Goal: Task Accomplishment & Management: Manage account settings

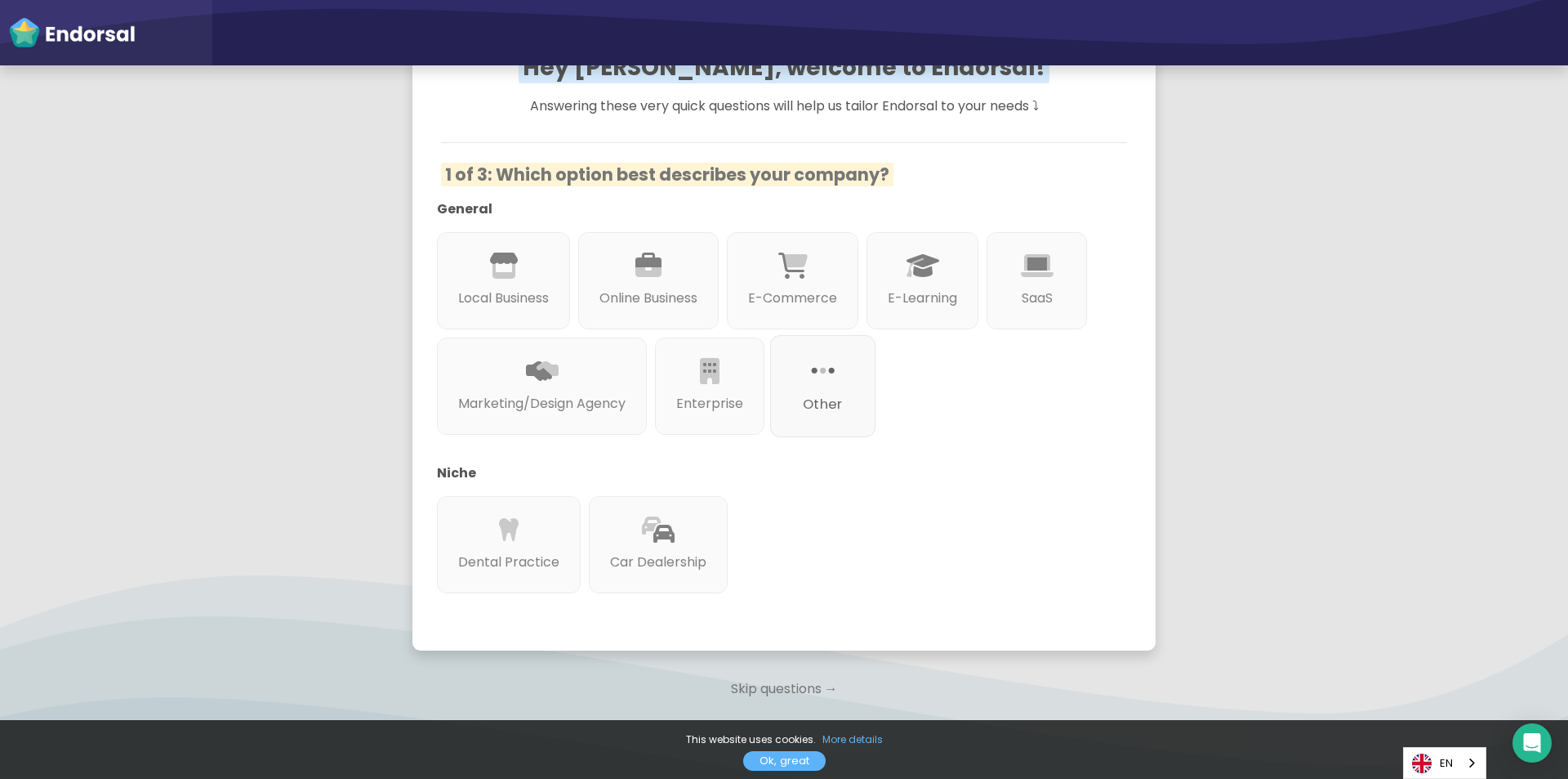
scroll to position [238, 0]
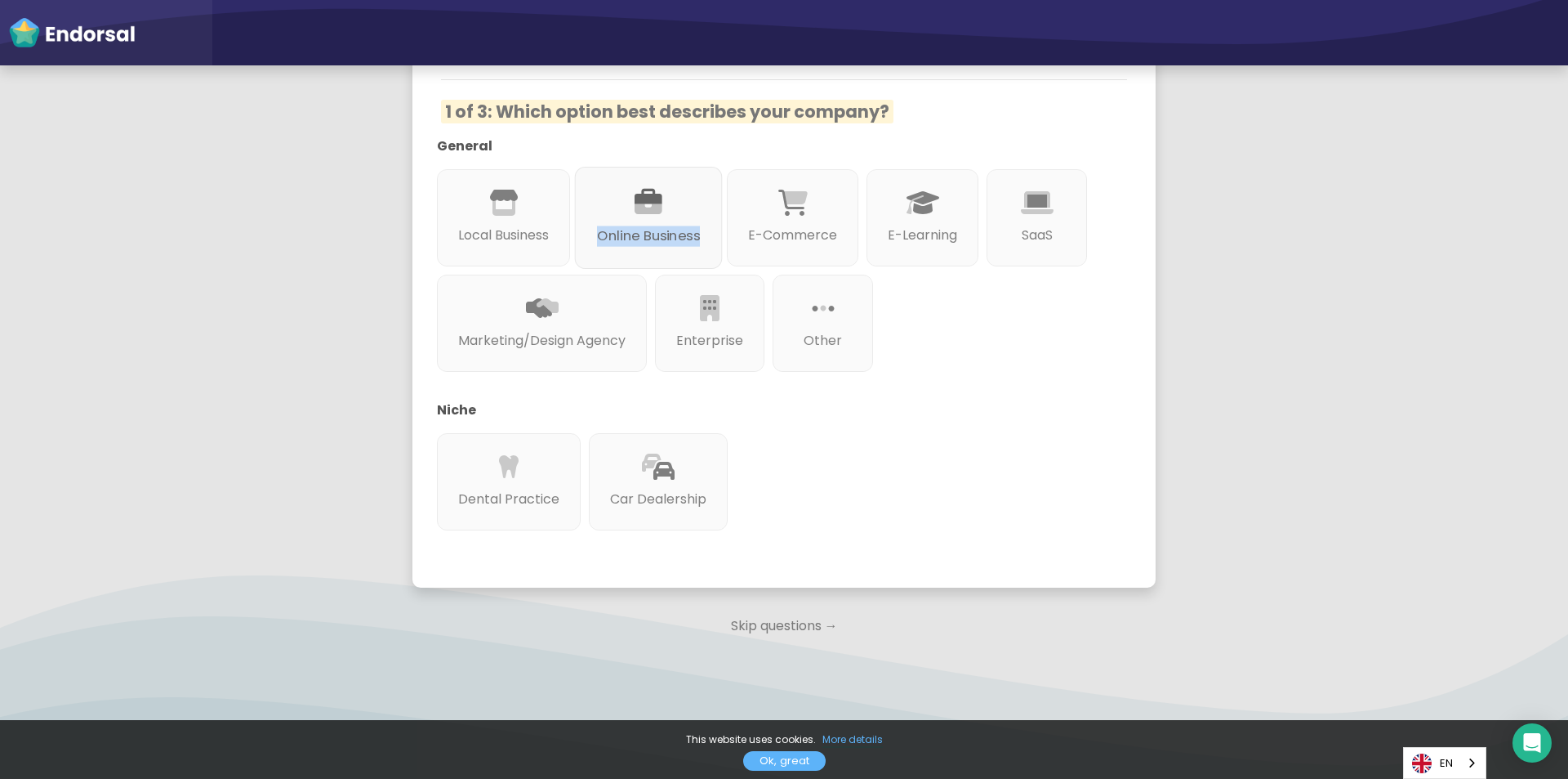
drag, startPoint x: 812, startPoint y: 197, endPoint x: 649, endPoint y: 208, distance: 163.4
click at [649, 208] on div "General Local Business Online Business E-Commerce E-Learning SaaS Marketing/Des…" at bounding box center [772, 337] width 686 height 402
click at [651, 210] on icon at bounding box center [648, 203] width 28 height 28
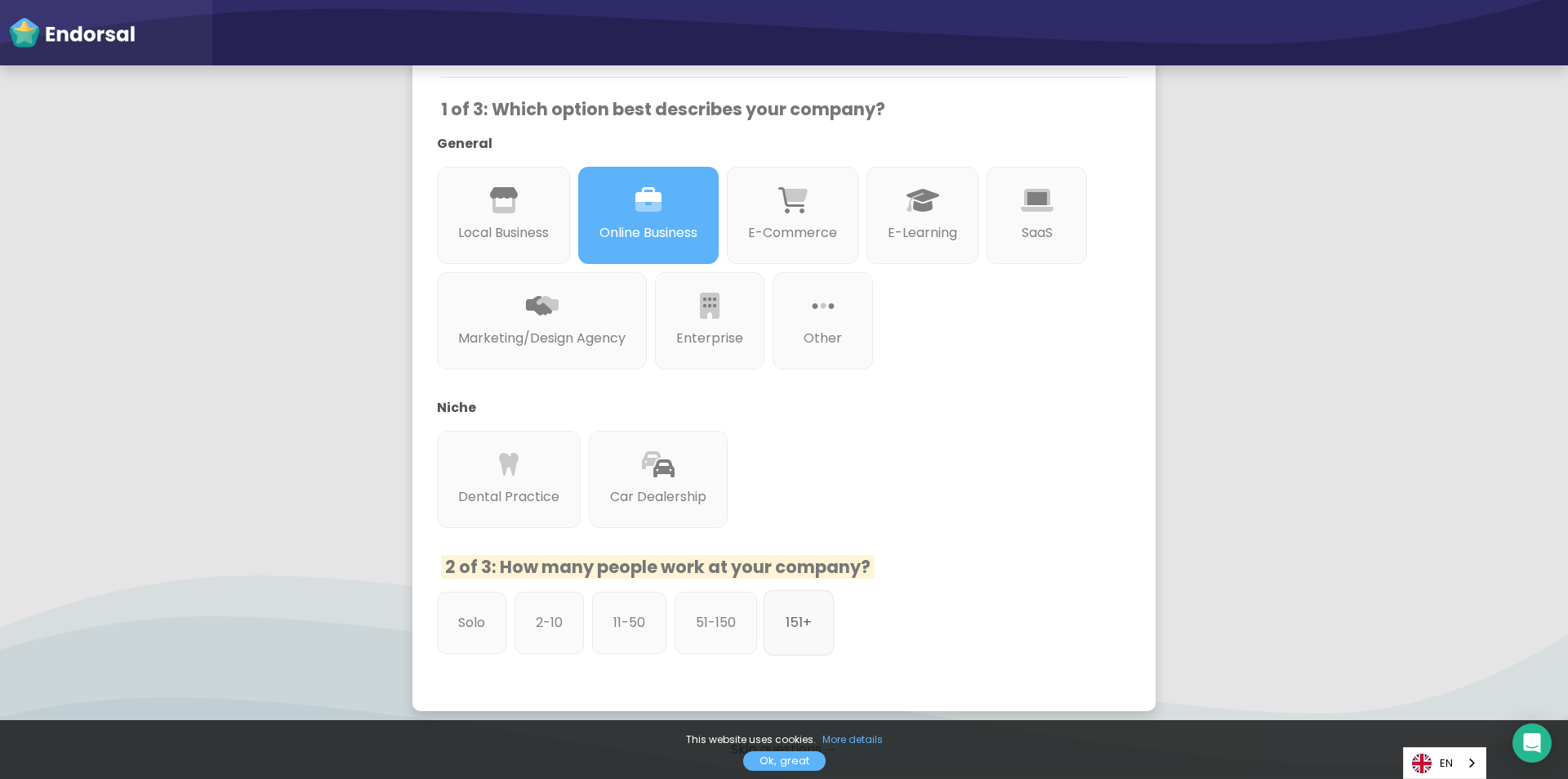
click at [776, 625] on div "151+" at bounding box center [798, 622] width 71 height 65
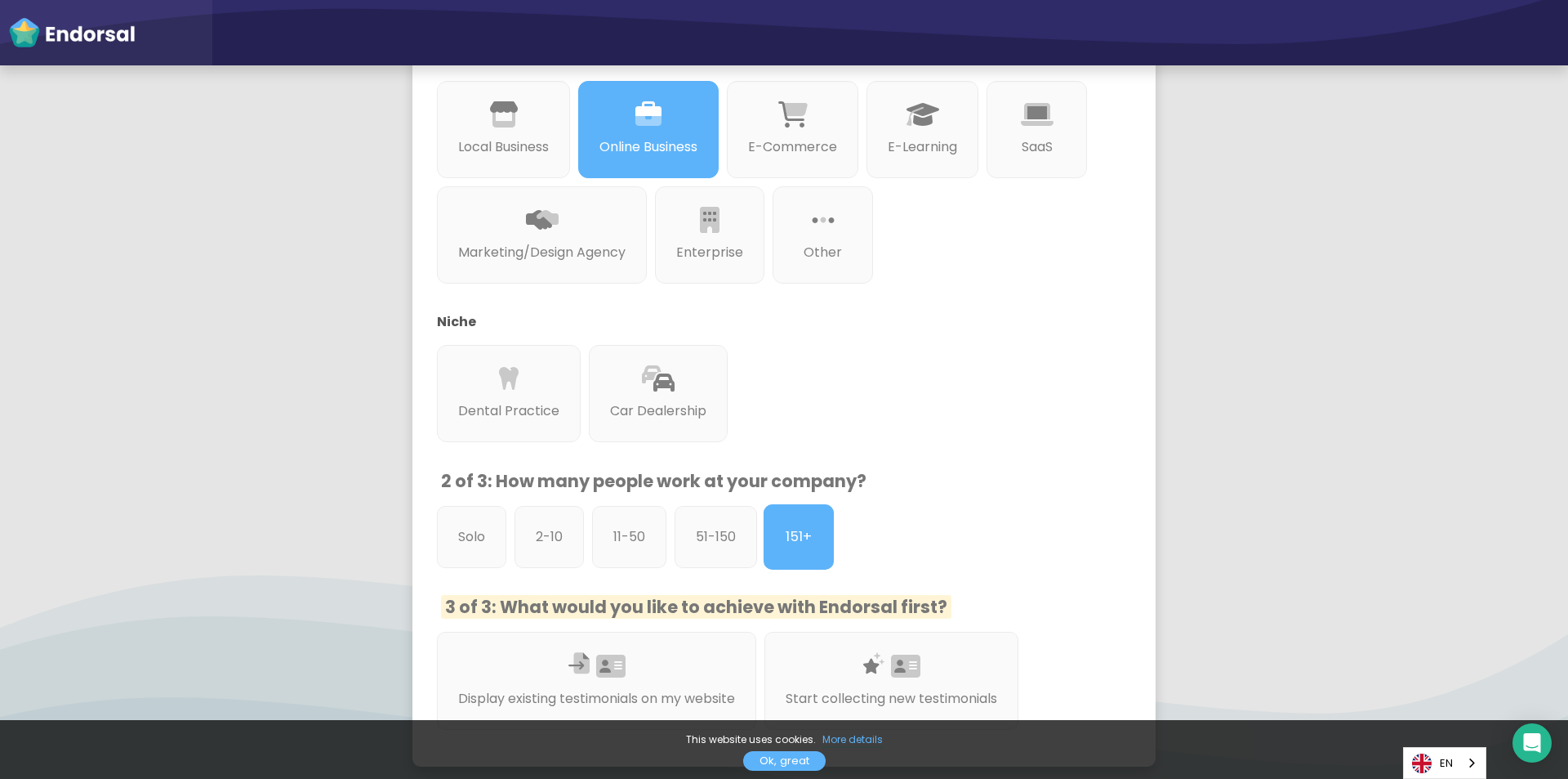
scroll to position [483, 0]
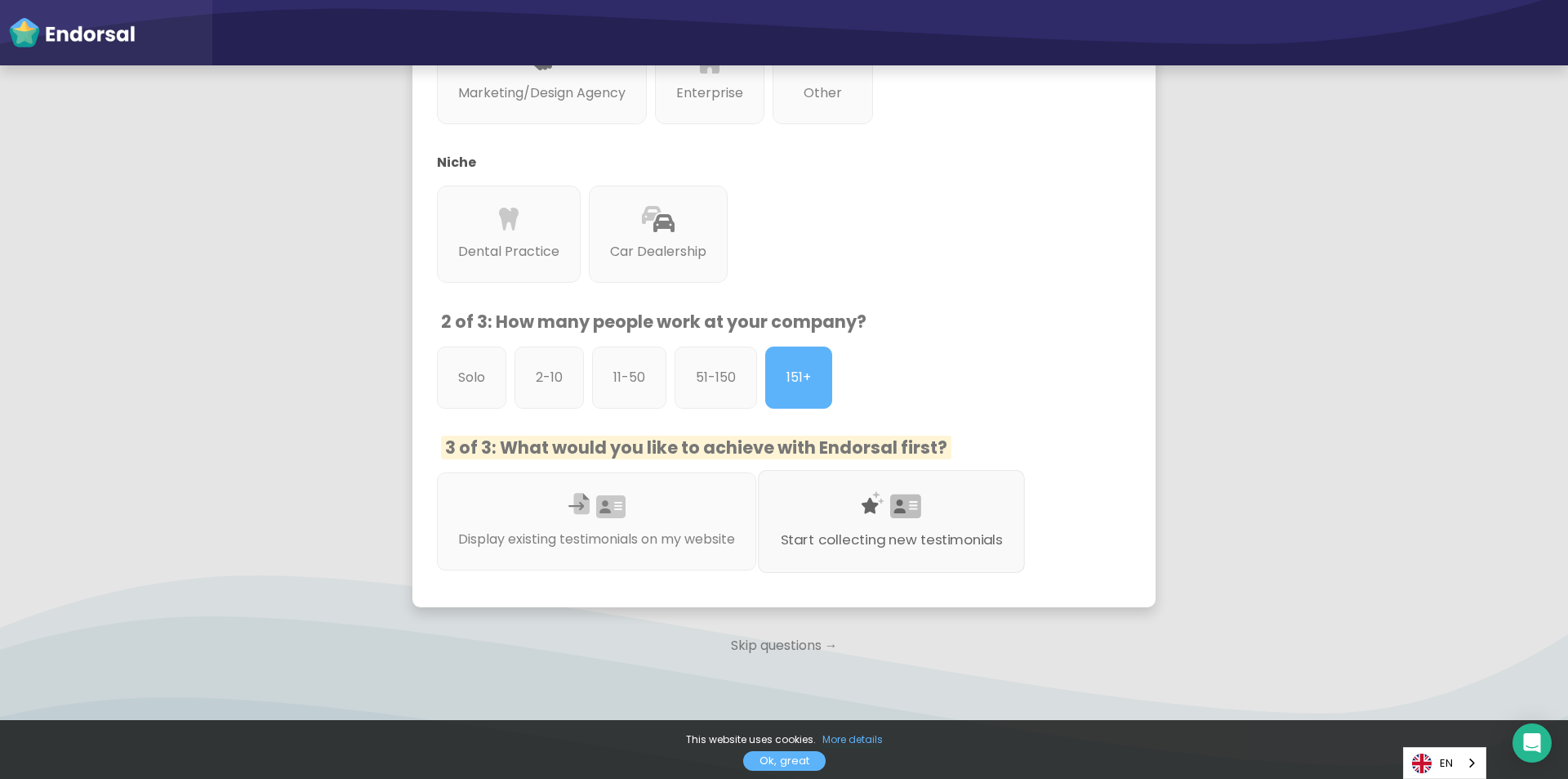
click at [989, 548] on p "Start collecting new testimonials" at bounding box center [891, 539] width 222 height 20
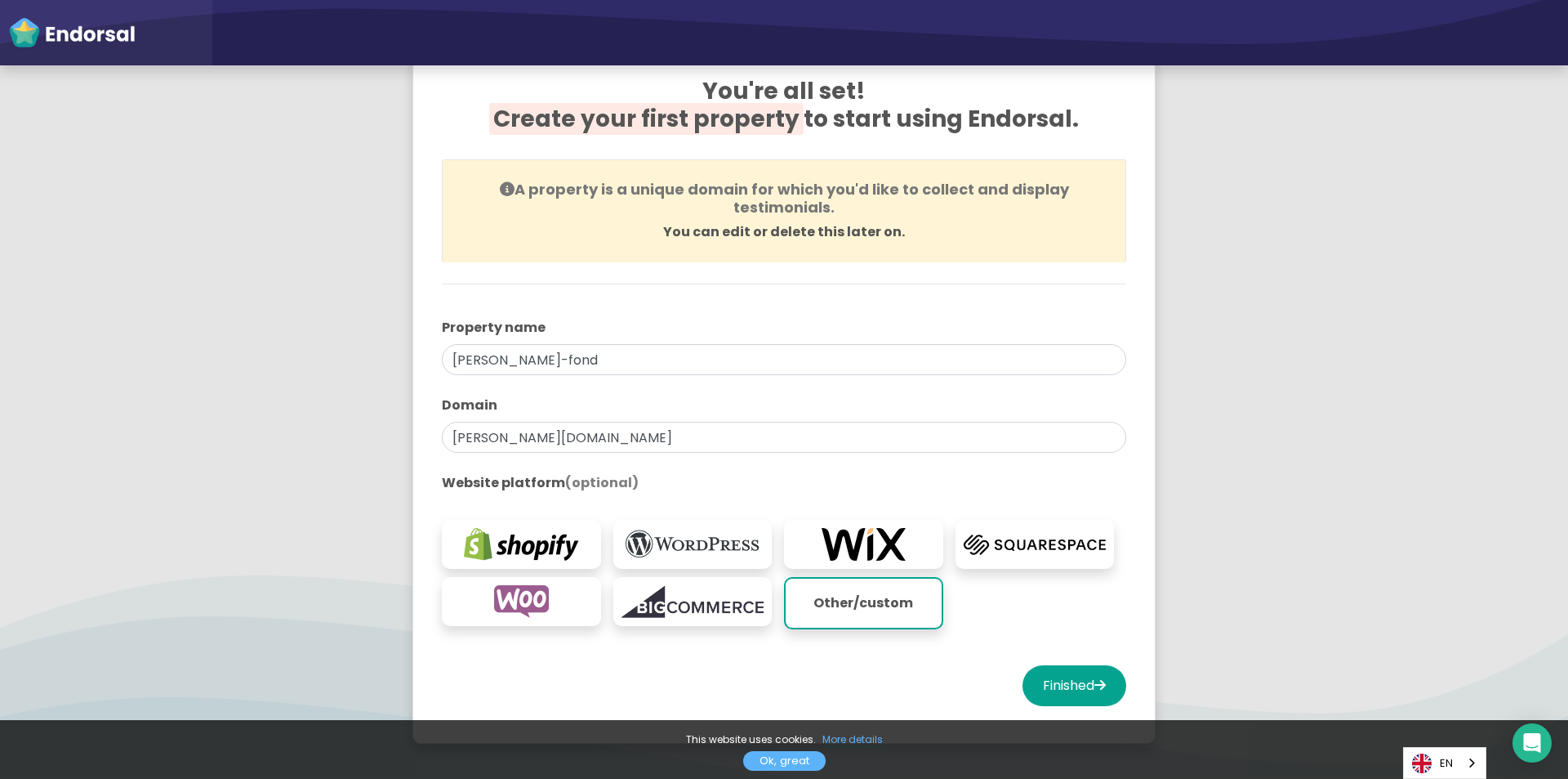
scroll to position [164, 0]
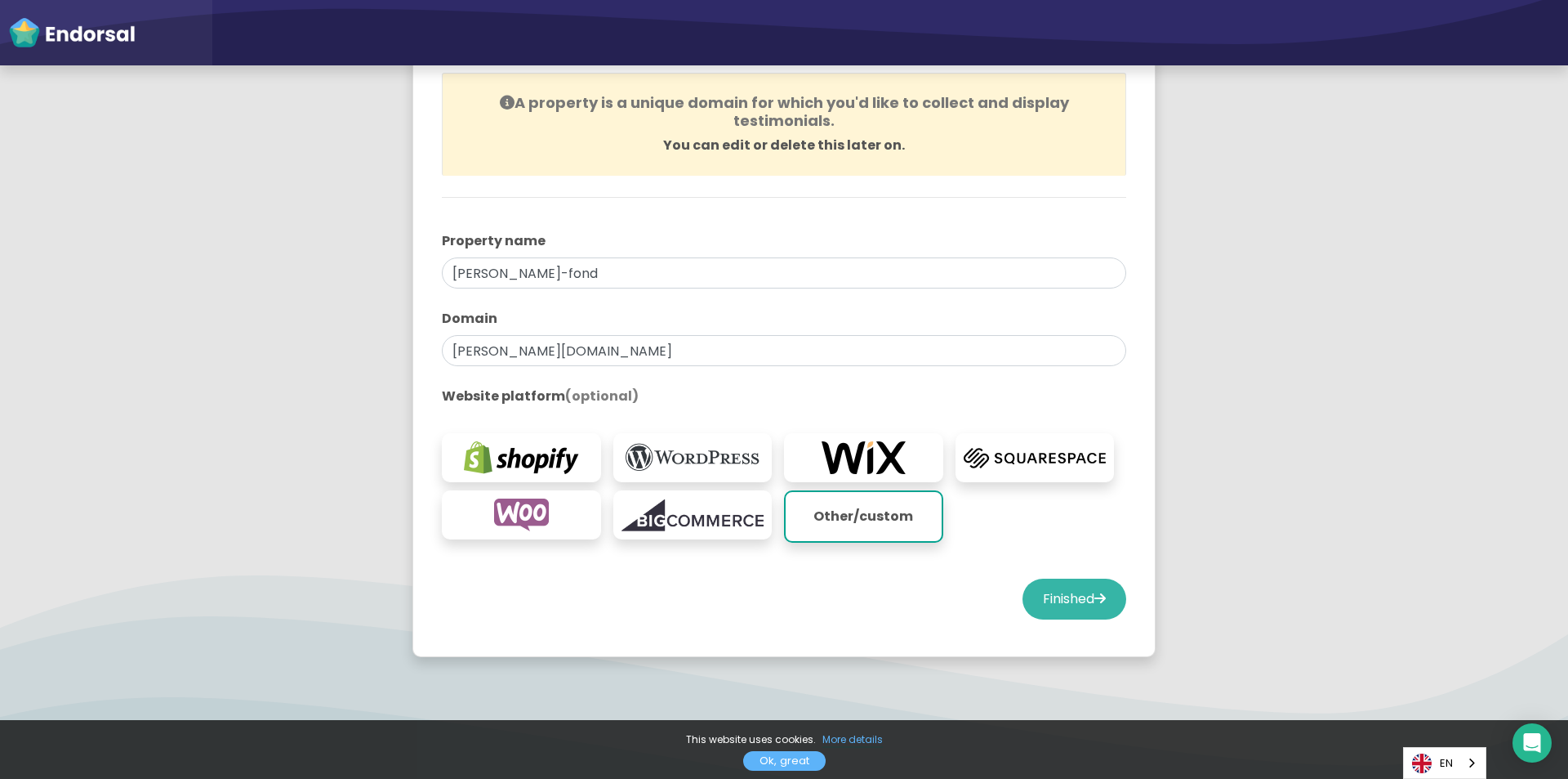
click at [1071, 599] on button "Finished" at bounding box center [1074, 599] width 104 height 41
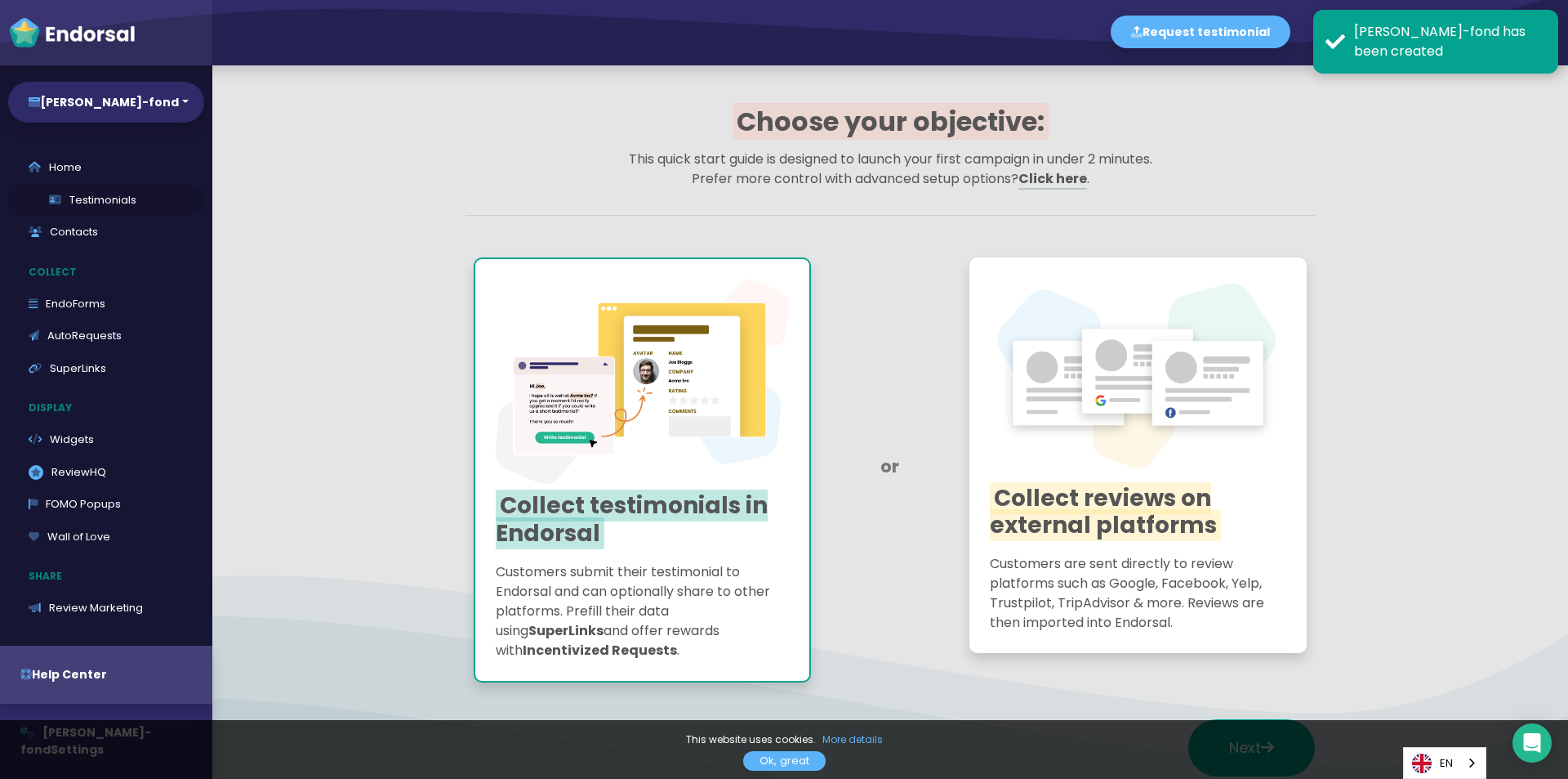
click at [108, 213] on link "Testimonials" at bounding box center [106, 201] width 196 height 33
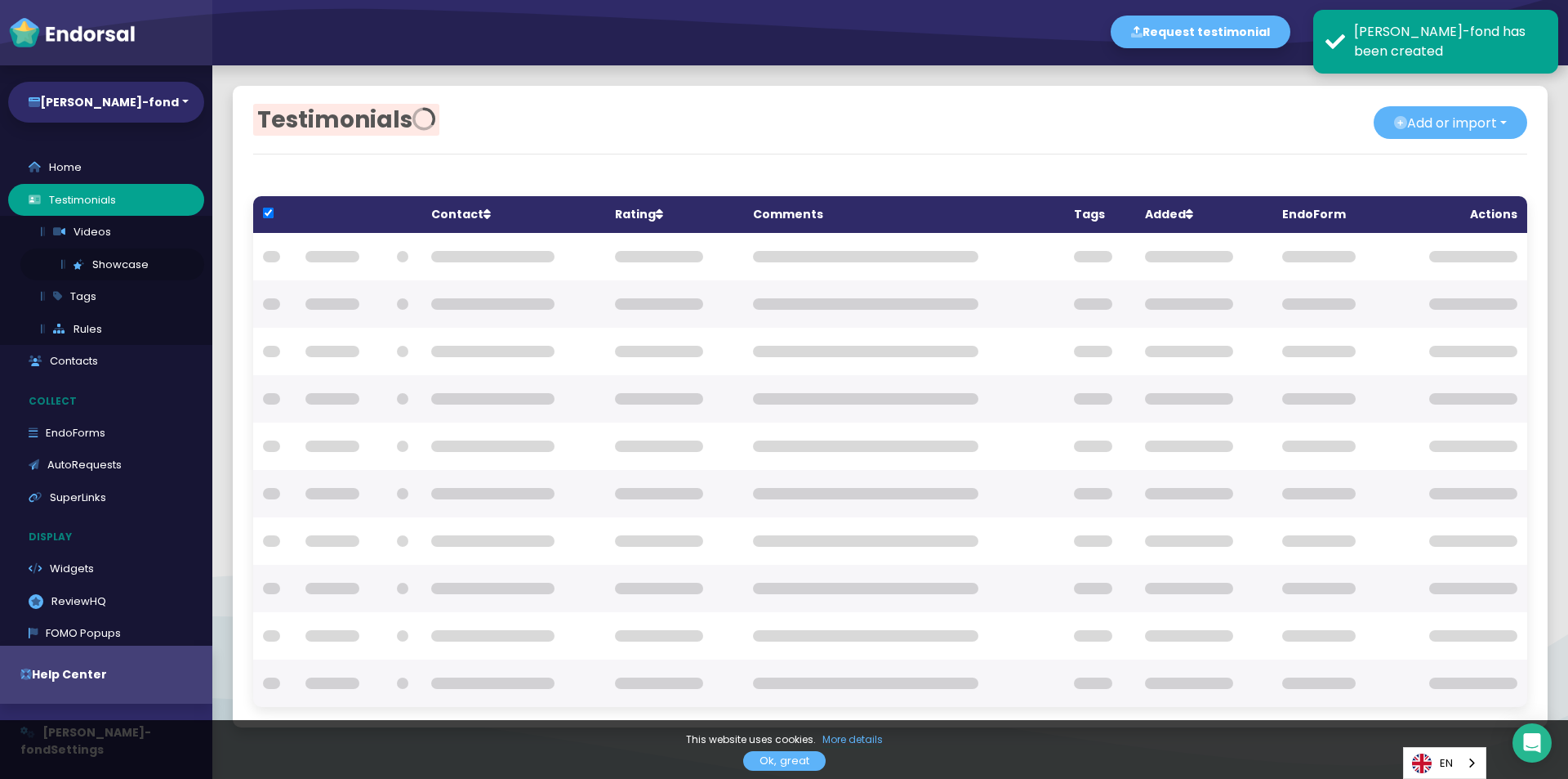
checkbox input "true"
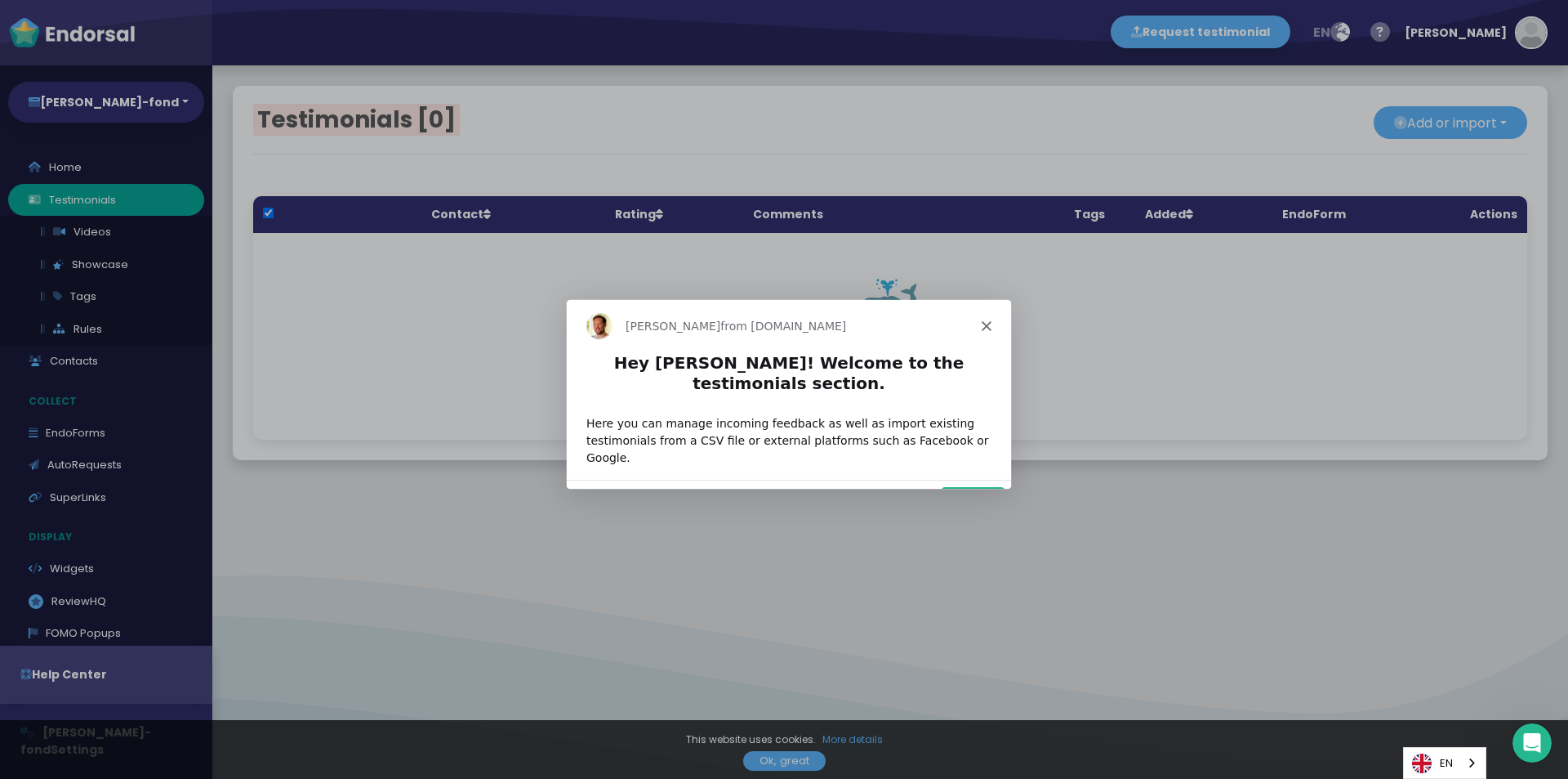
click at [990, 323] on icon "Close" at bounding box center [986, 325] width 10 height 10
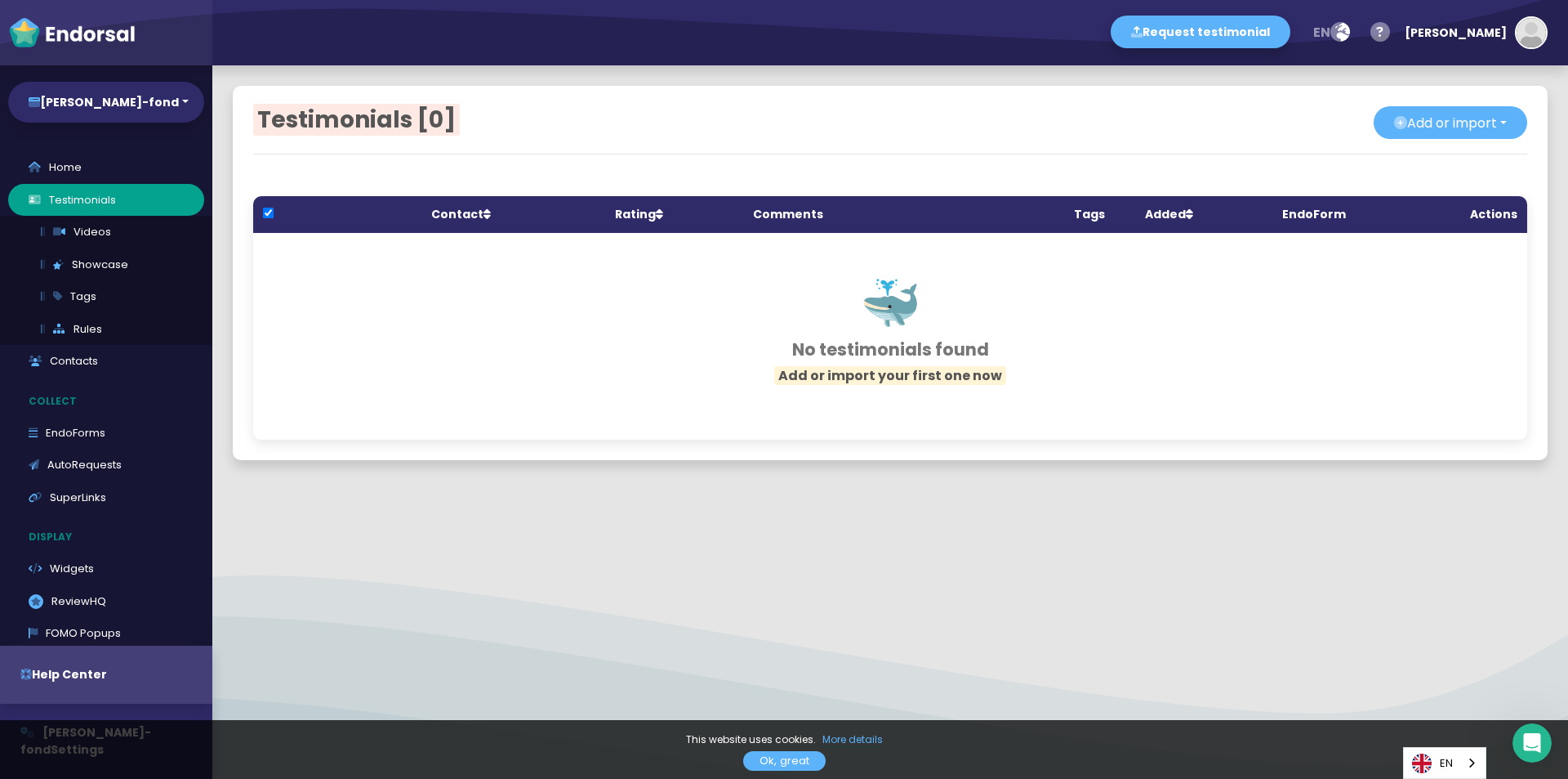
click at [1459, 99] on div "Testimonials [0] Add or import Add single Upload from CSV file Import from exte…" at bounding box center [890, 273] width 1315 height 374
click at [1457, 114] on button "Add or import" at bounding box center [1450, 123] width 154 height 33
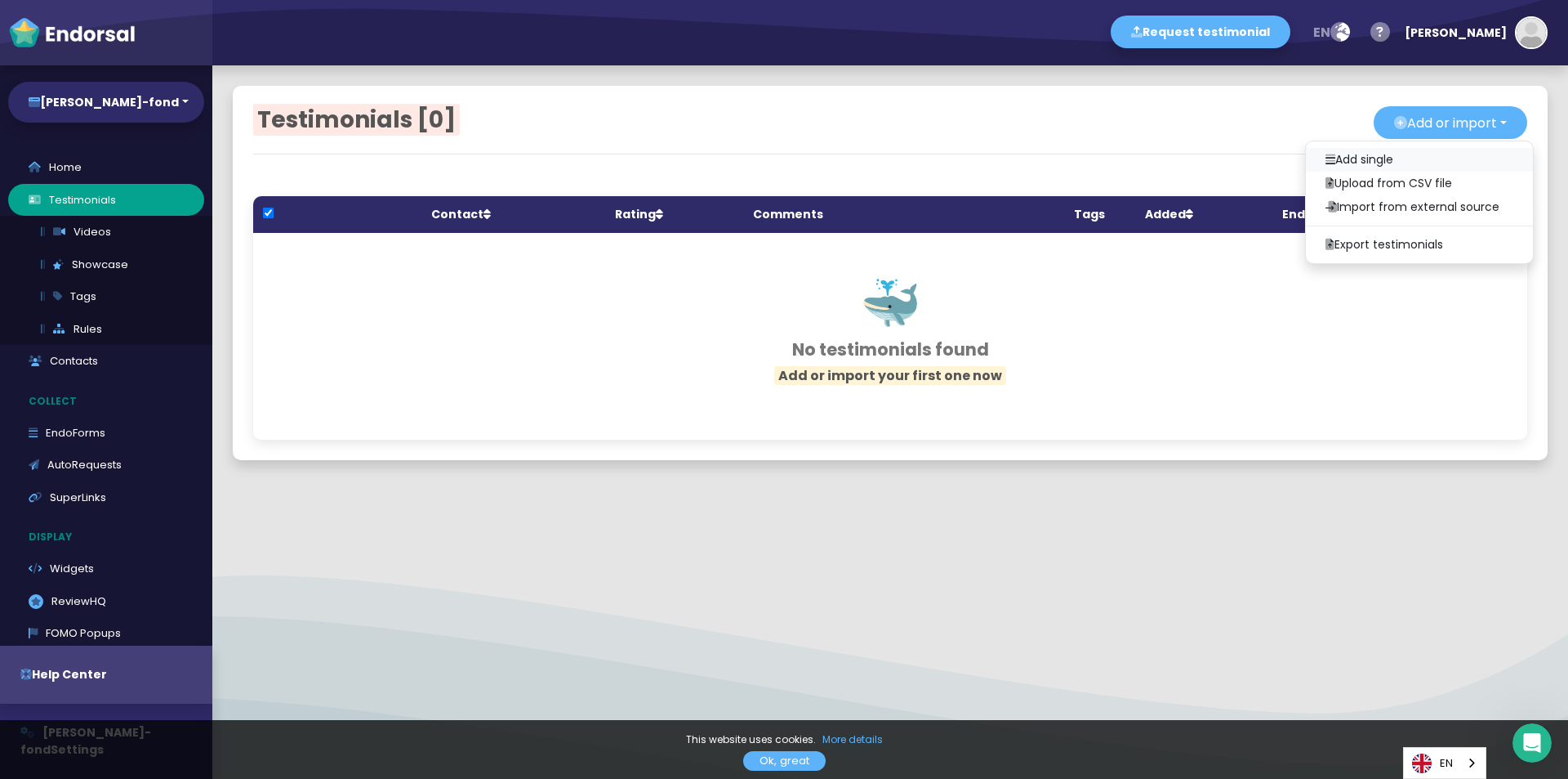
click at [1397, 157] on link "Add single" at bounding box center [1419, 160] width 227 height 23
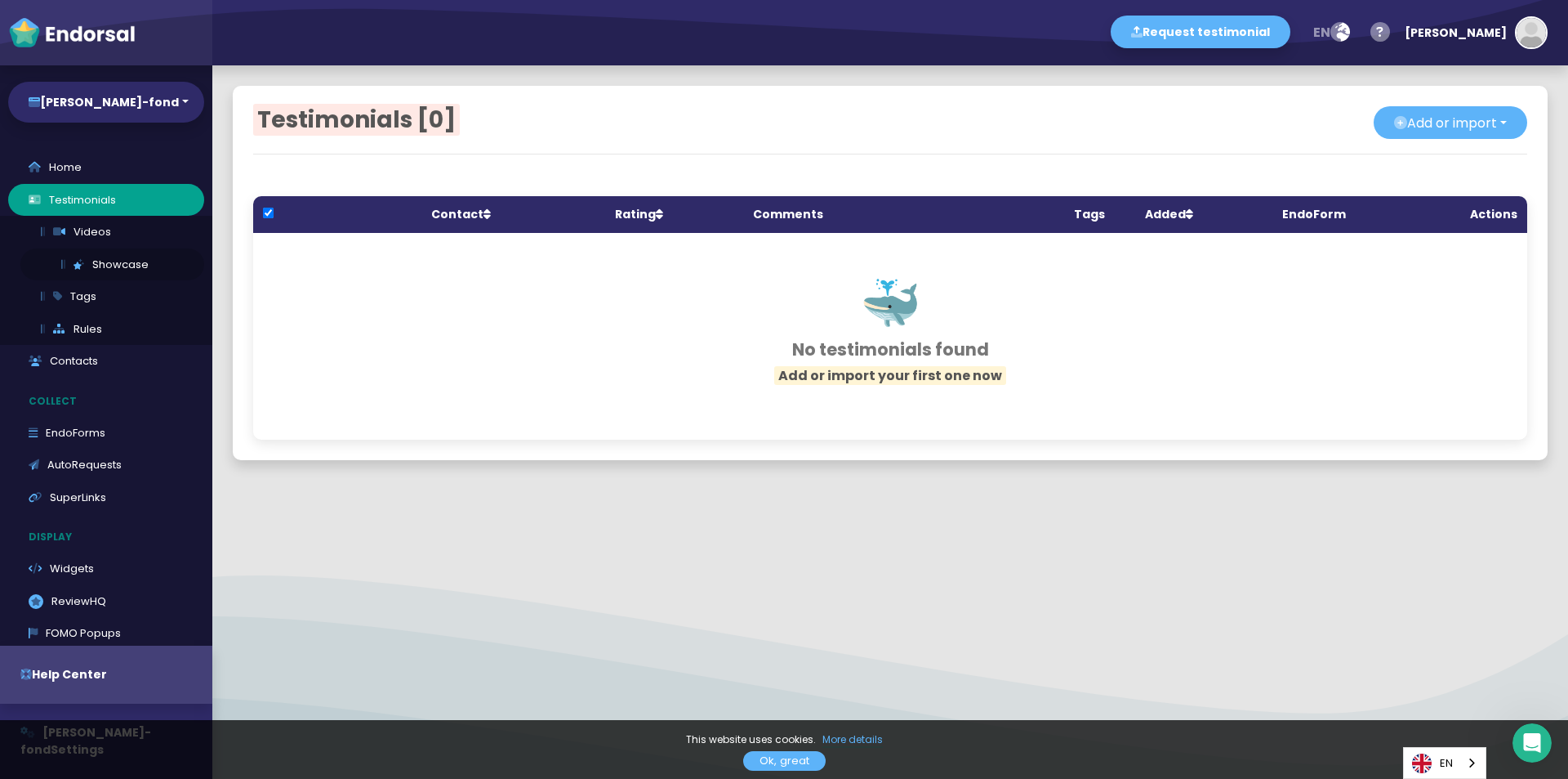
click at [107, 260] on link "Showcase" at bounding box center [112, 265] width 184 height 33
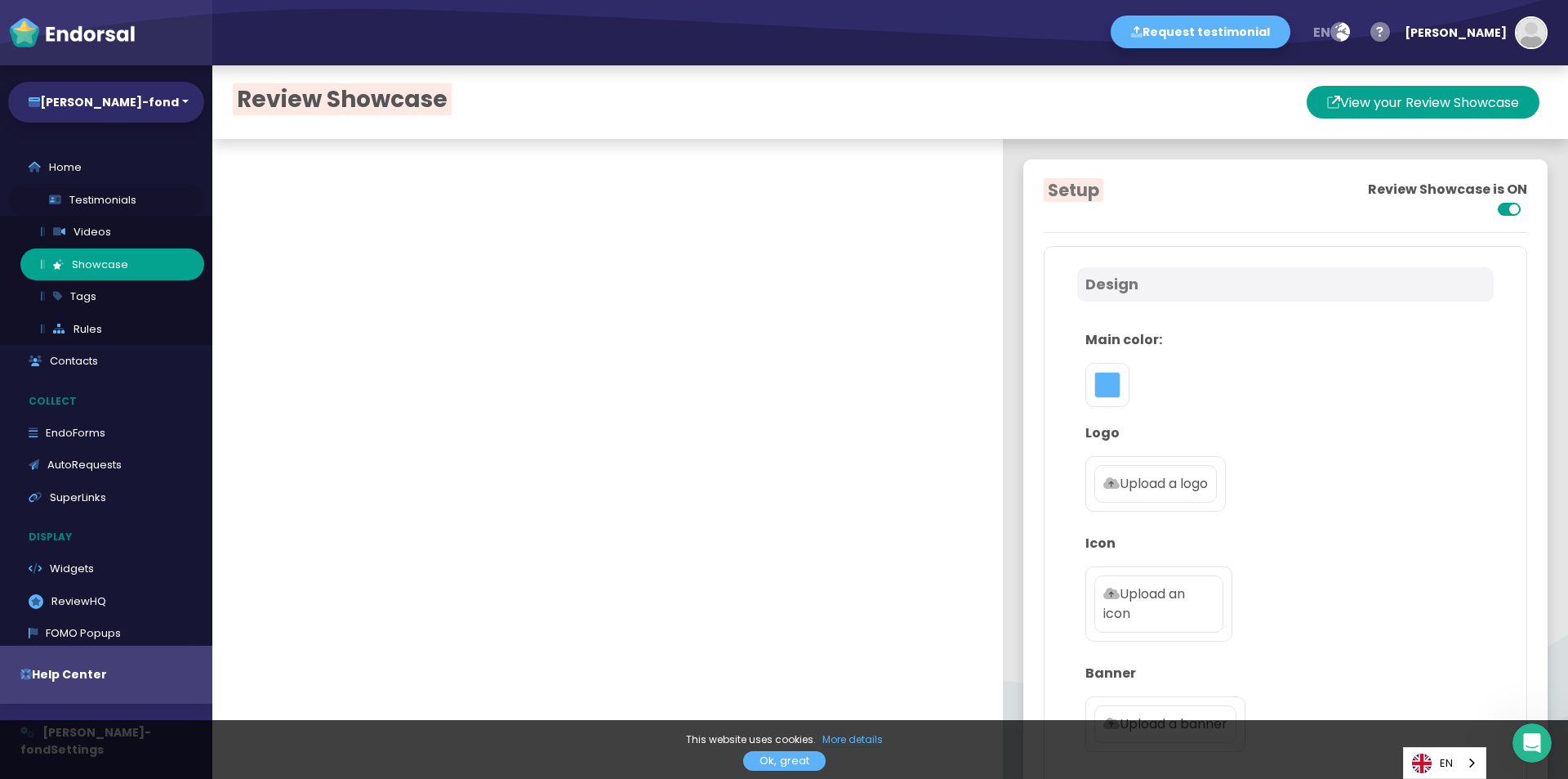
click at [83, 196] on link "Testimonials" at bounding box center [106, 201] width 196 height 33
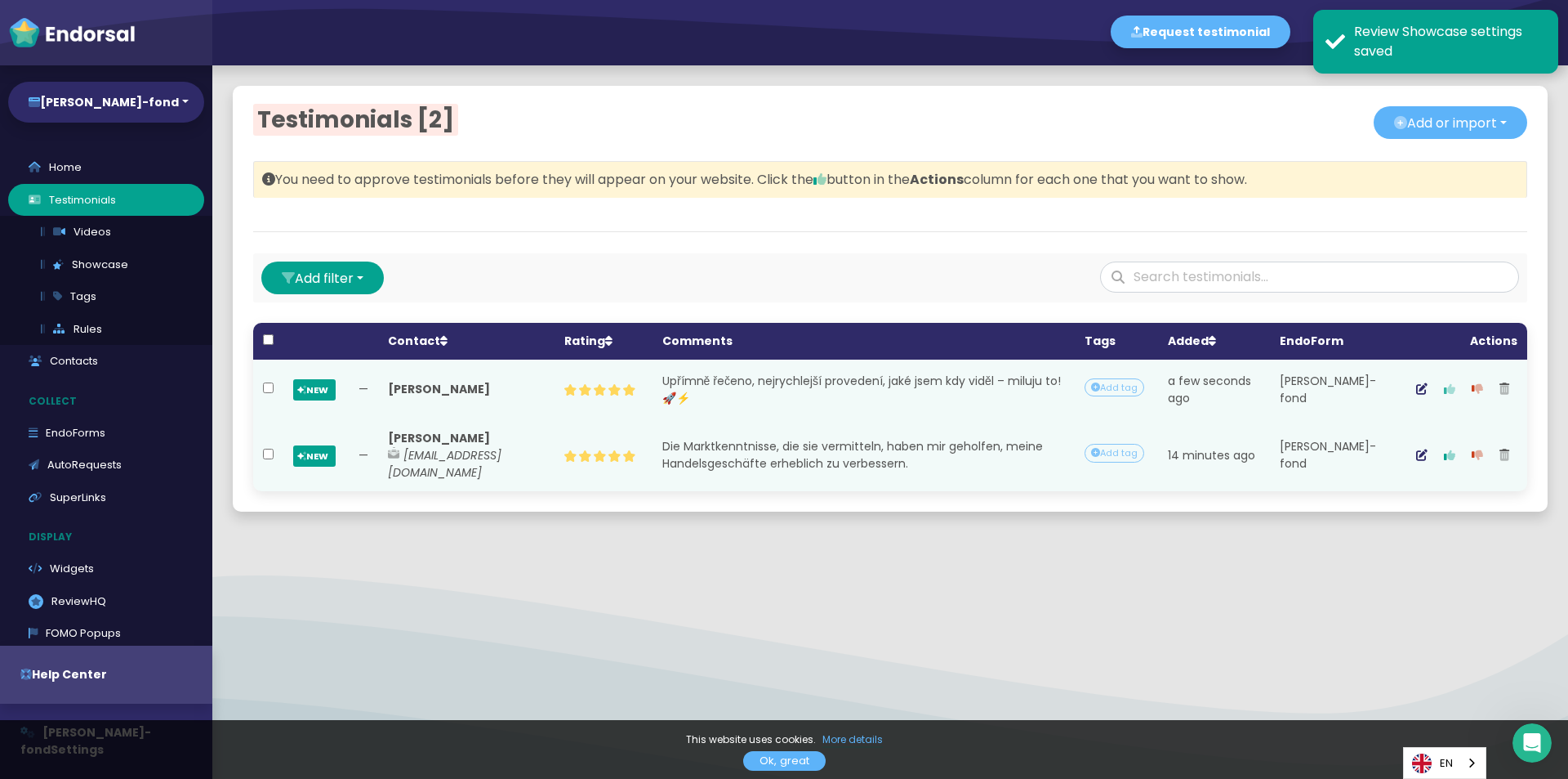
click at [1444, 392] on icon "button" at bounding box center [1450, 389] width 12 height 12
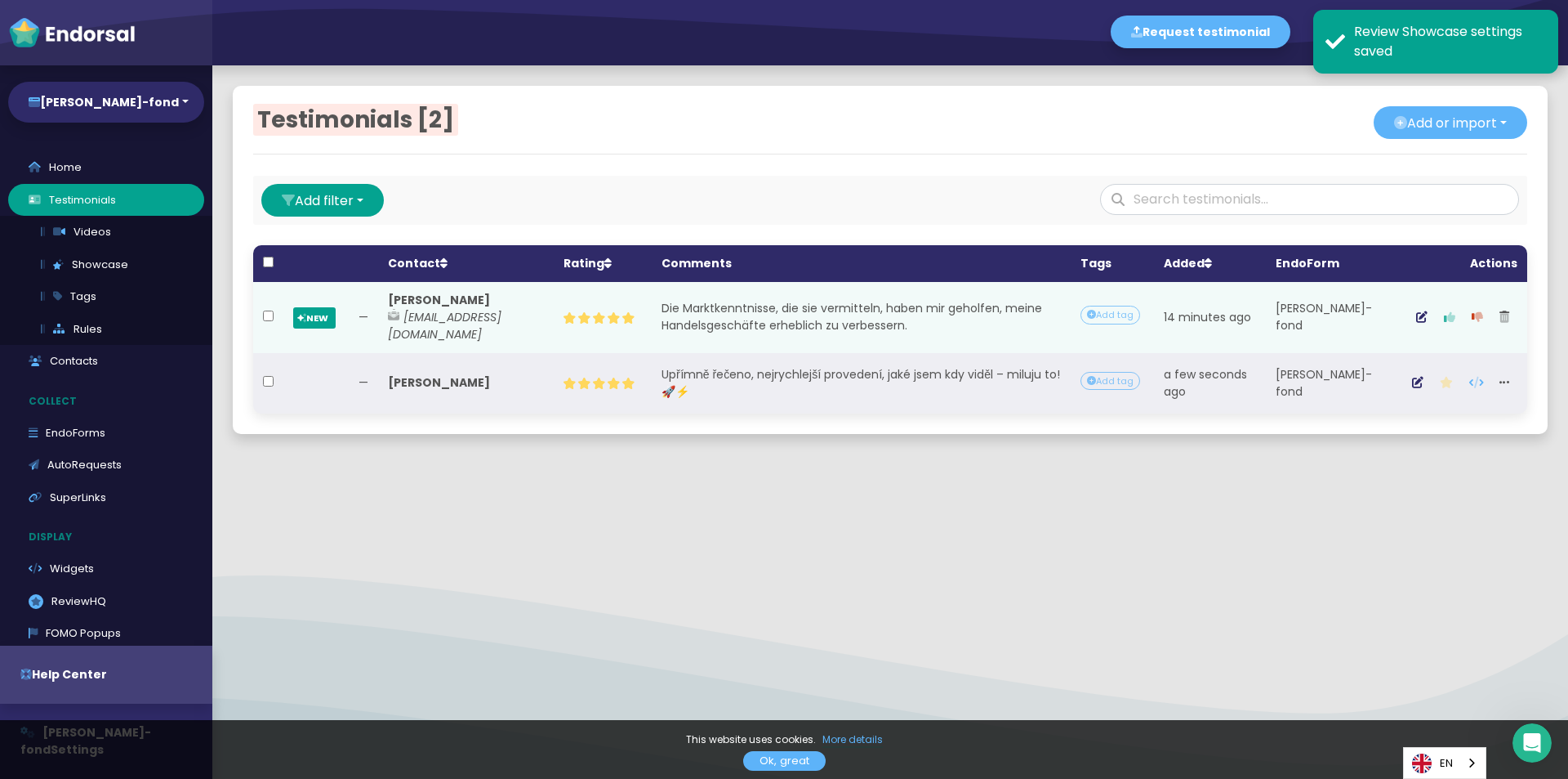
click at [1444, 315] on icon "button" at bounding box center [1450, 317] width 12 height 12
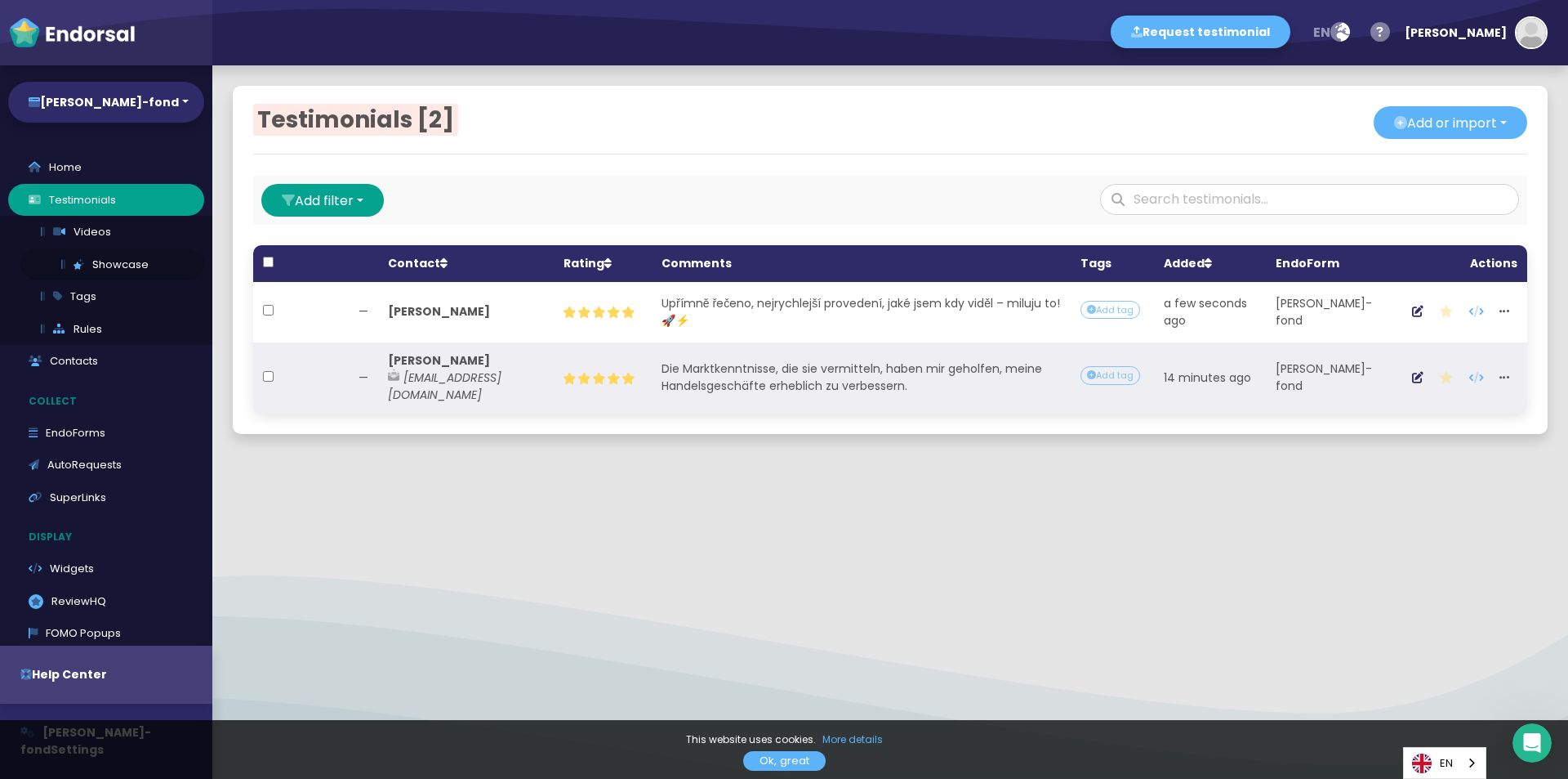
click at [101, 261] on link "Showcase" at bounding box center [112, 265] width 184 height 33
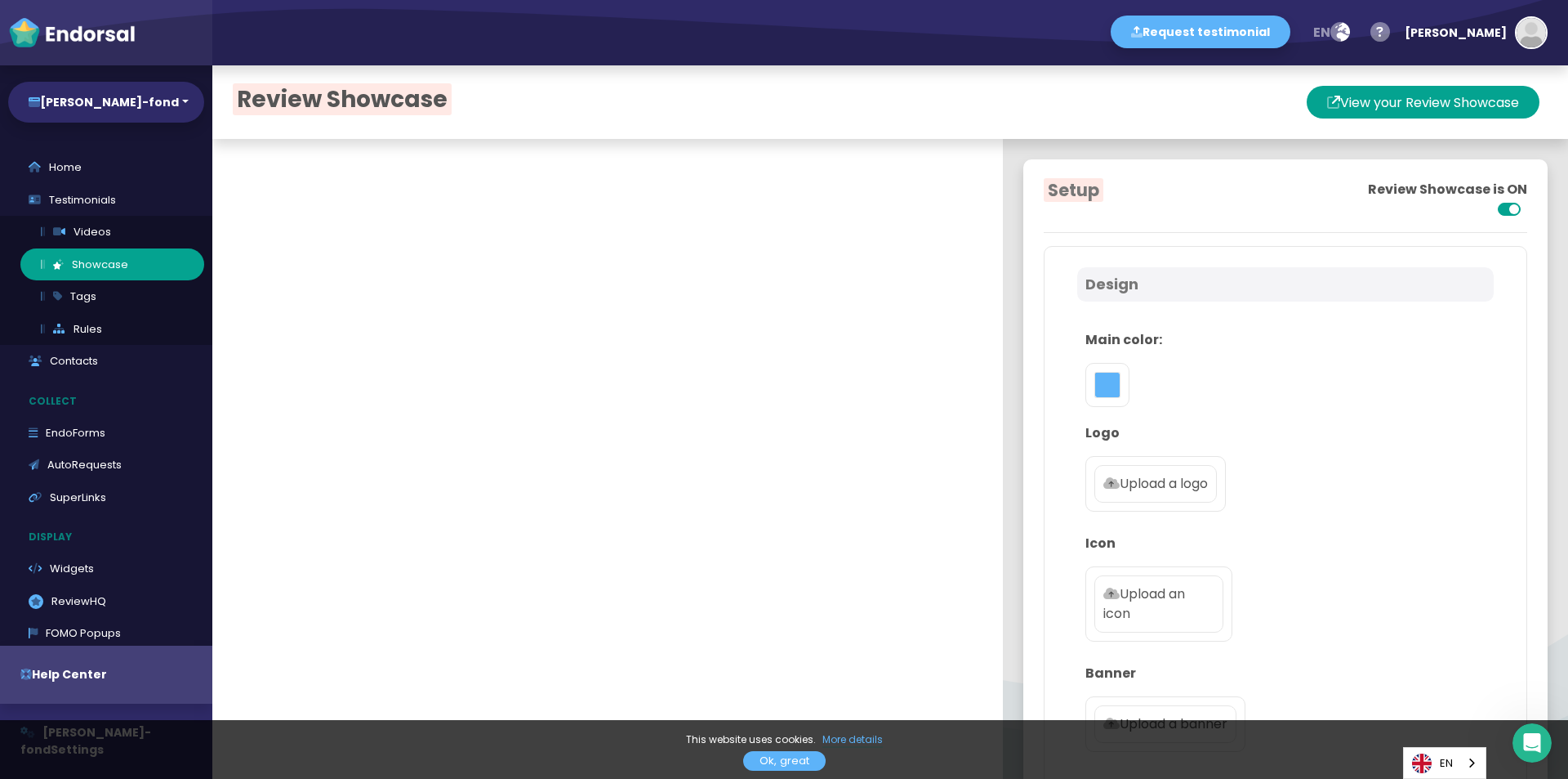
click at [1093, 367] on div at bounding box center [1108, 385] width 45 height 45
click at [1102, 389] on button "toggle color picker dialog" at bounding box center [1107, 385] width 26 height 26
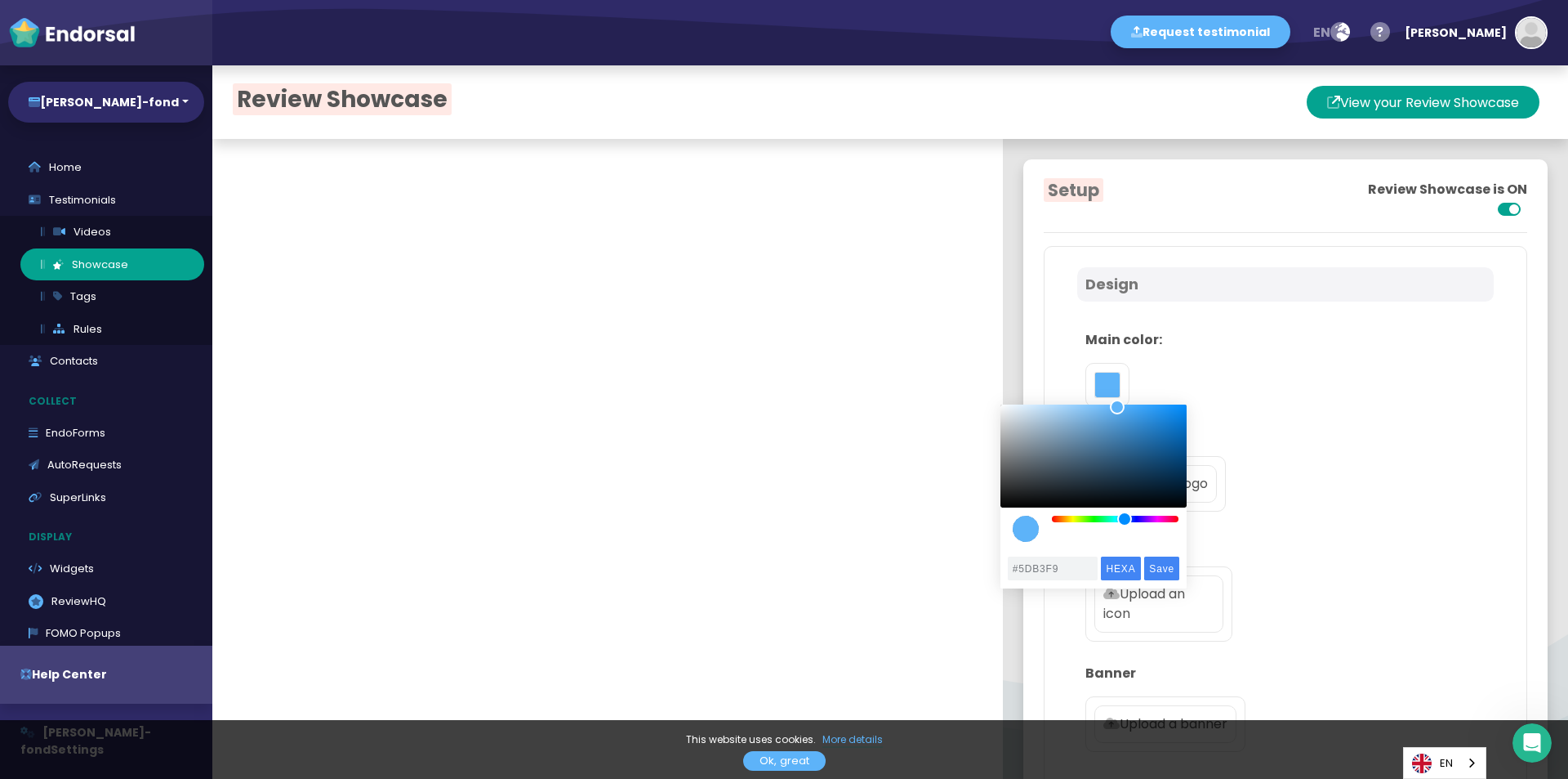
click at [1126, 524] on div "color picker dialog" at bounding box center [1093, 473] width 186 height 138
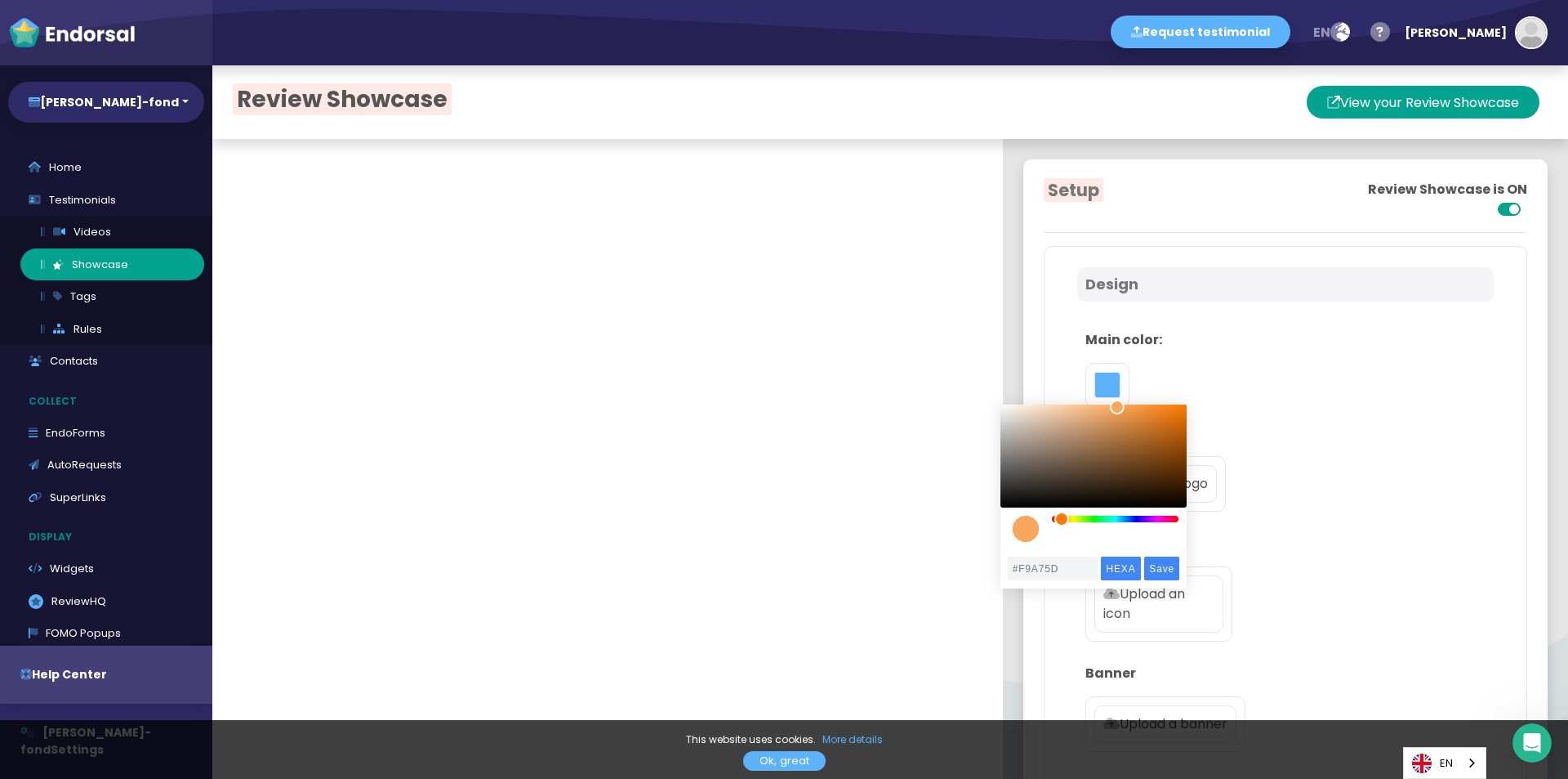
drag, startPoint x: 1118, startPoint y: 524, endPoint x: 1061, endPoint y: 527, distance: 57.1
click at [1061, 527] on div "color picker dialog" at bounding box center [1093, 473] width 186 height 138
type input "#F87500"
drag, startPoint x: 1122, startPoint y: 412, endPoint x: 1191, endPoint y: 407, distance: 69.2
click at [1191, 407] on div "color picker dialog" at bounding box center [1186, 406] width 15 height 15
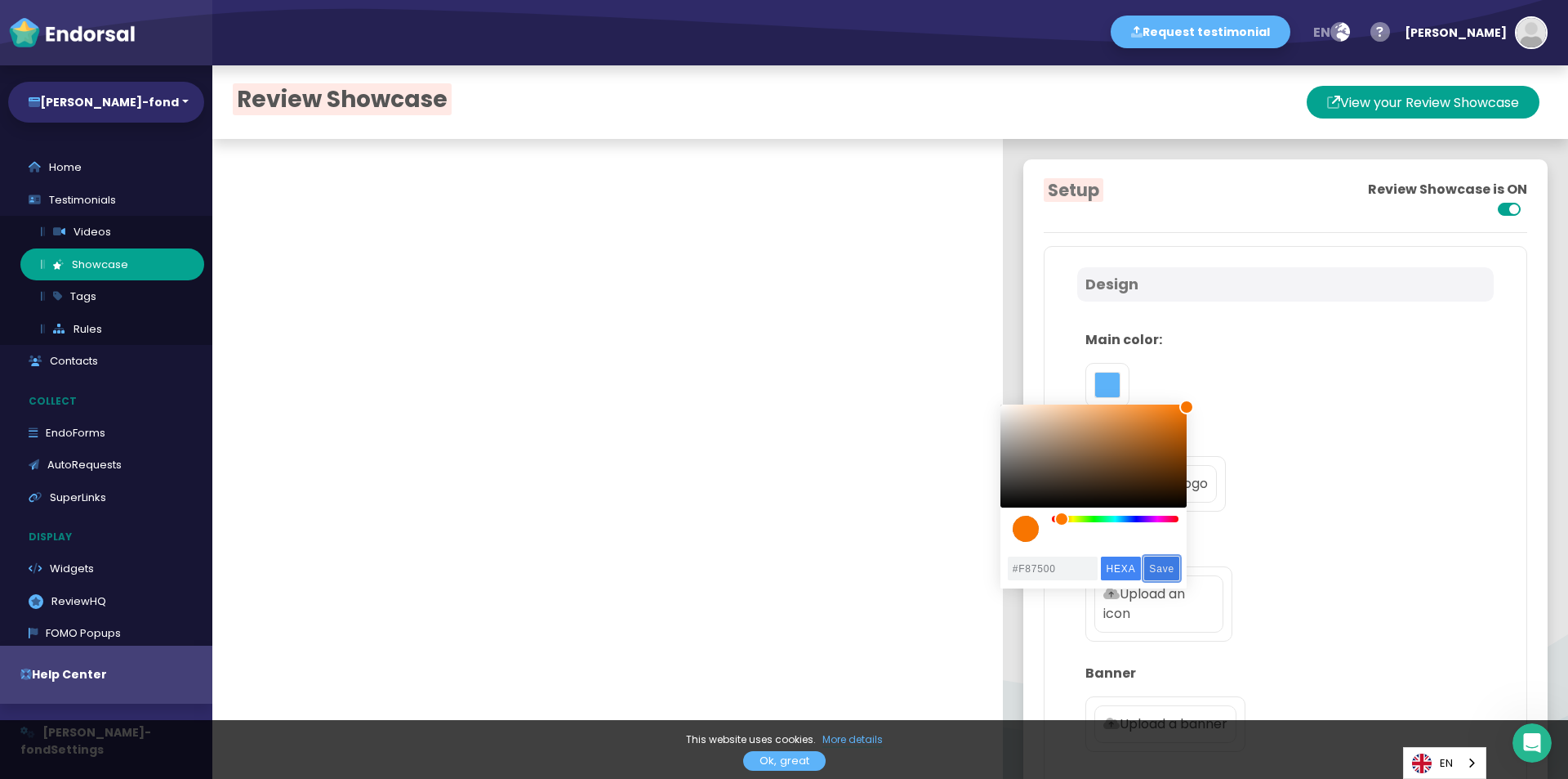
click at [1157, 572] on input "Save" at bounding box center [1161, 568] width 35 height 23
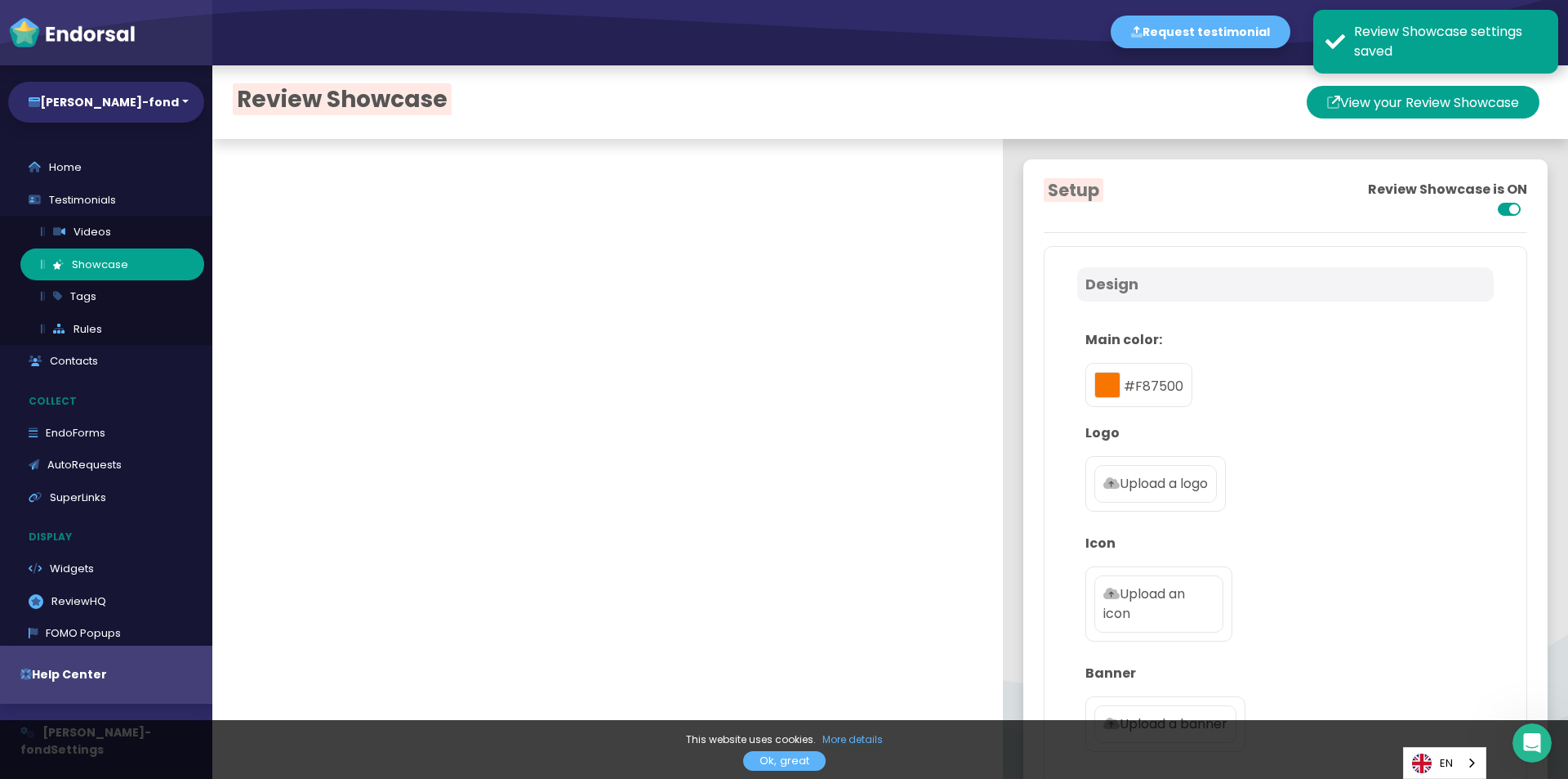
click at [1181, 474] on p "Upload a logo" at bounding box center [1155, 483] width 105 height 19
click at [0, 0] on input "Upload a logo" at bounding box center [0, 0] width 0 height 0
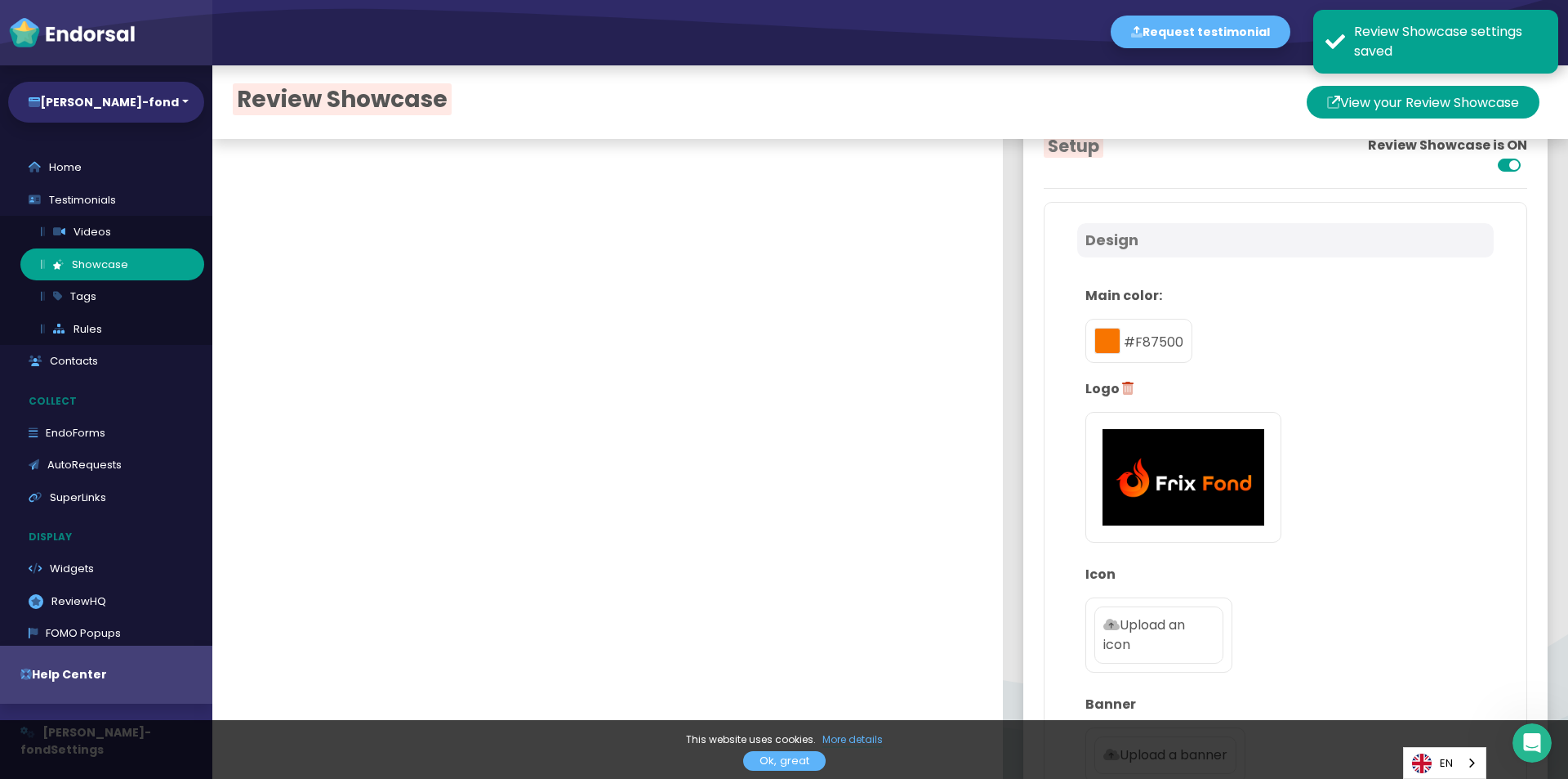
scroll to position [164, 0]
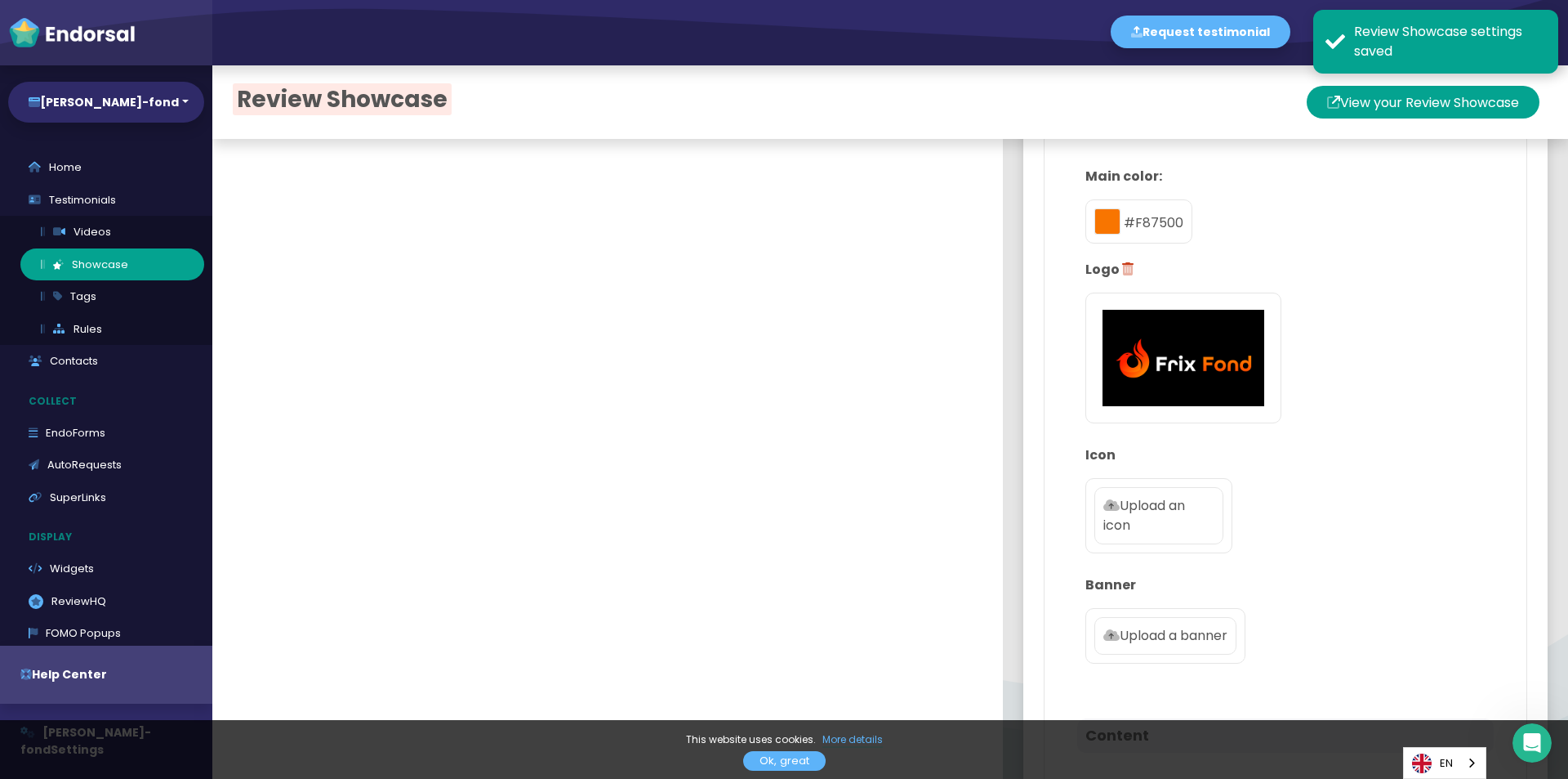
click at [1107, 514] on p "Upload an icon" at bounding box center [1158, 515] width 111 height 39
click at [0, 0] on input "Upload an icon" at bounding box center [0, 0] width 0 height 0
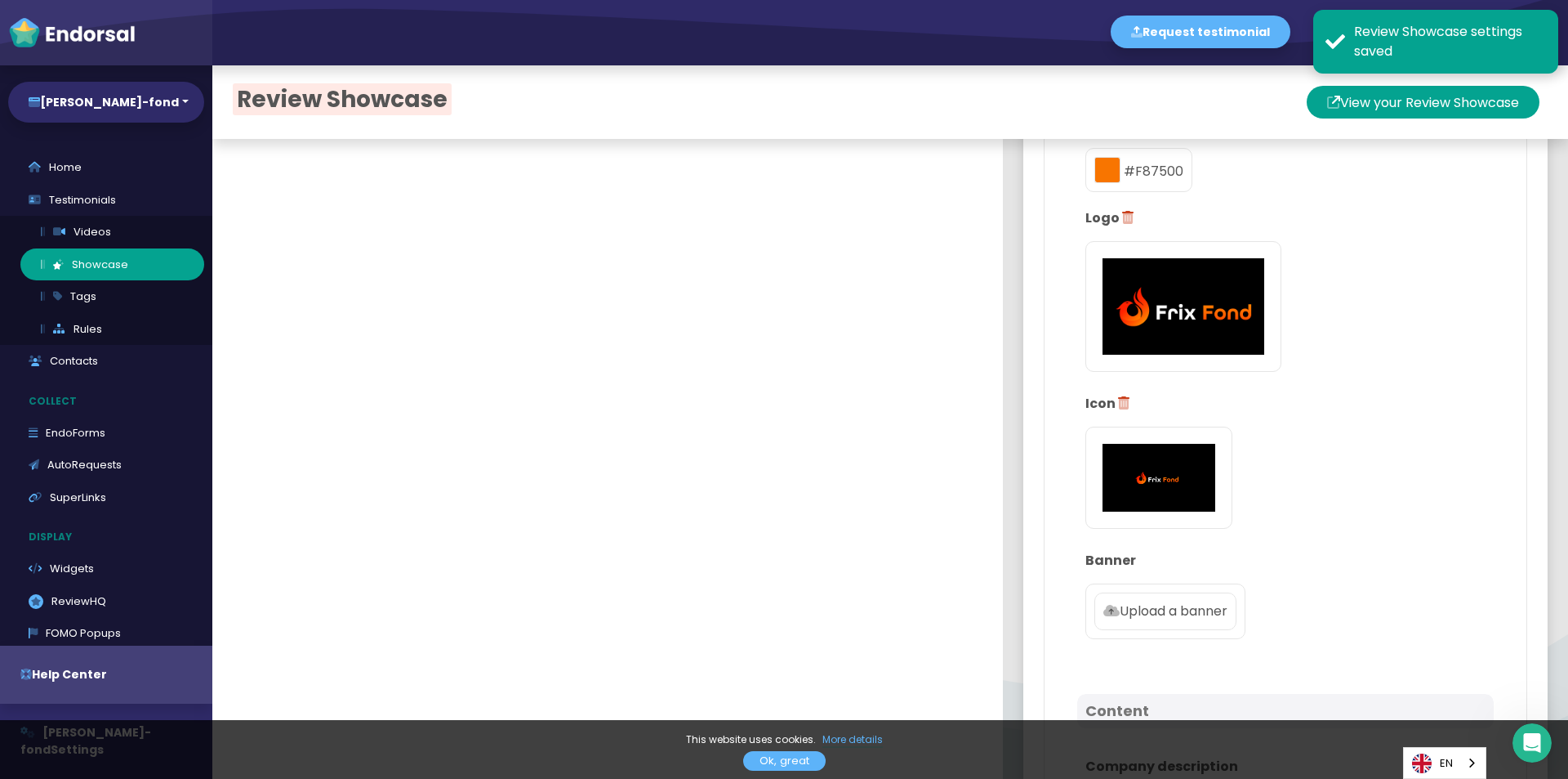
scroll to position [409, 0]
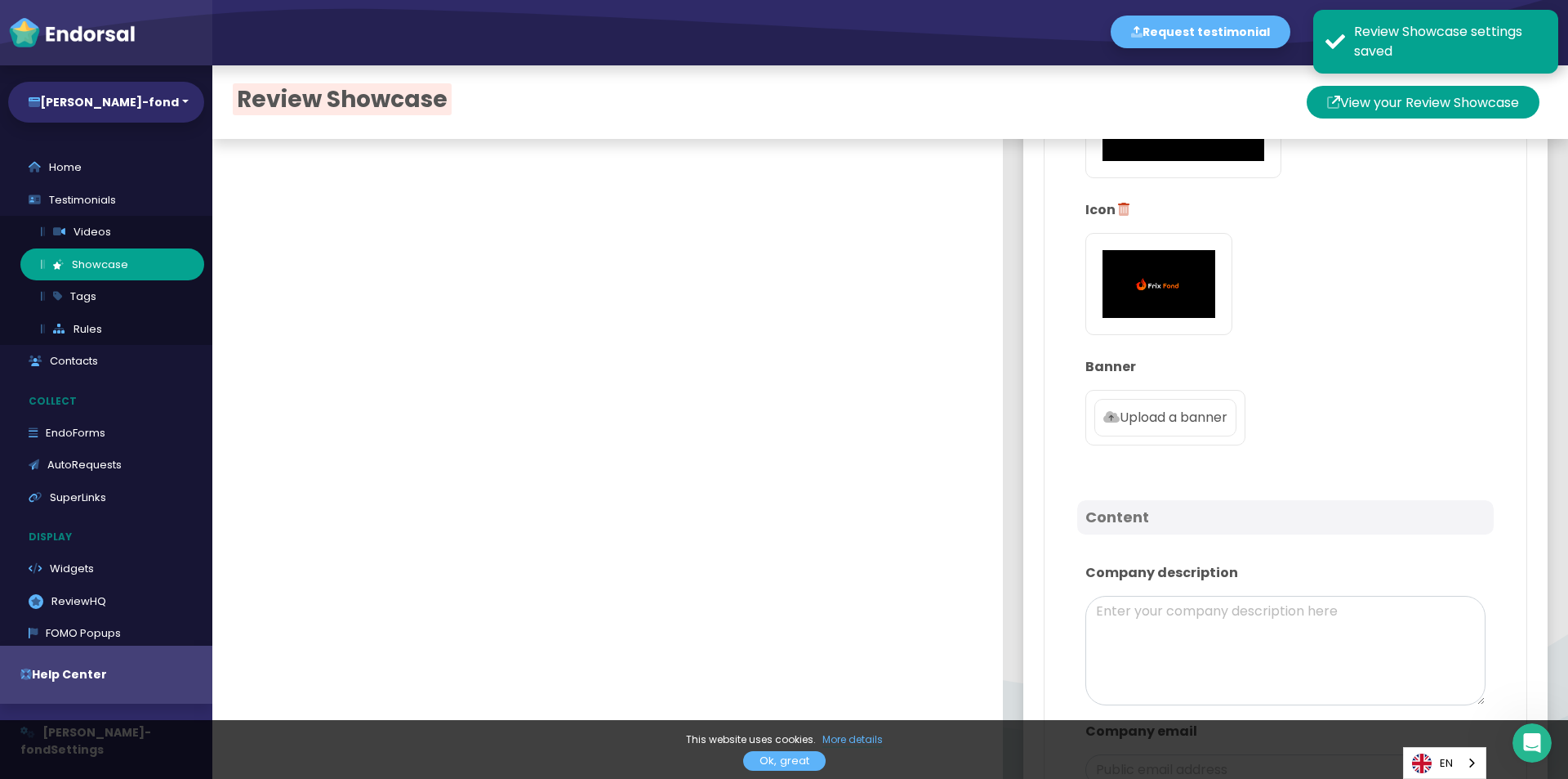
click at [1177, 422] on p "Upload a banner" at bounding box center [1165, 418] width 124 height 19
click at [0, 0] on input "Upload a banner" at bounding box center [0, 0] width 0 height 0
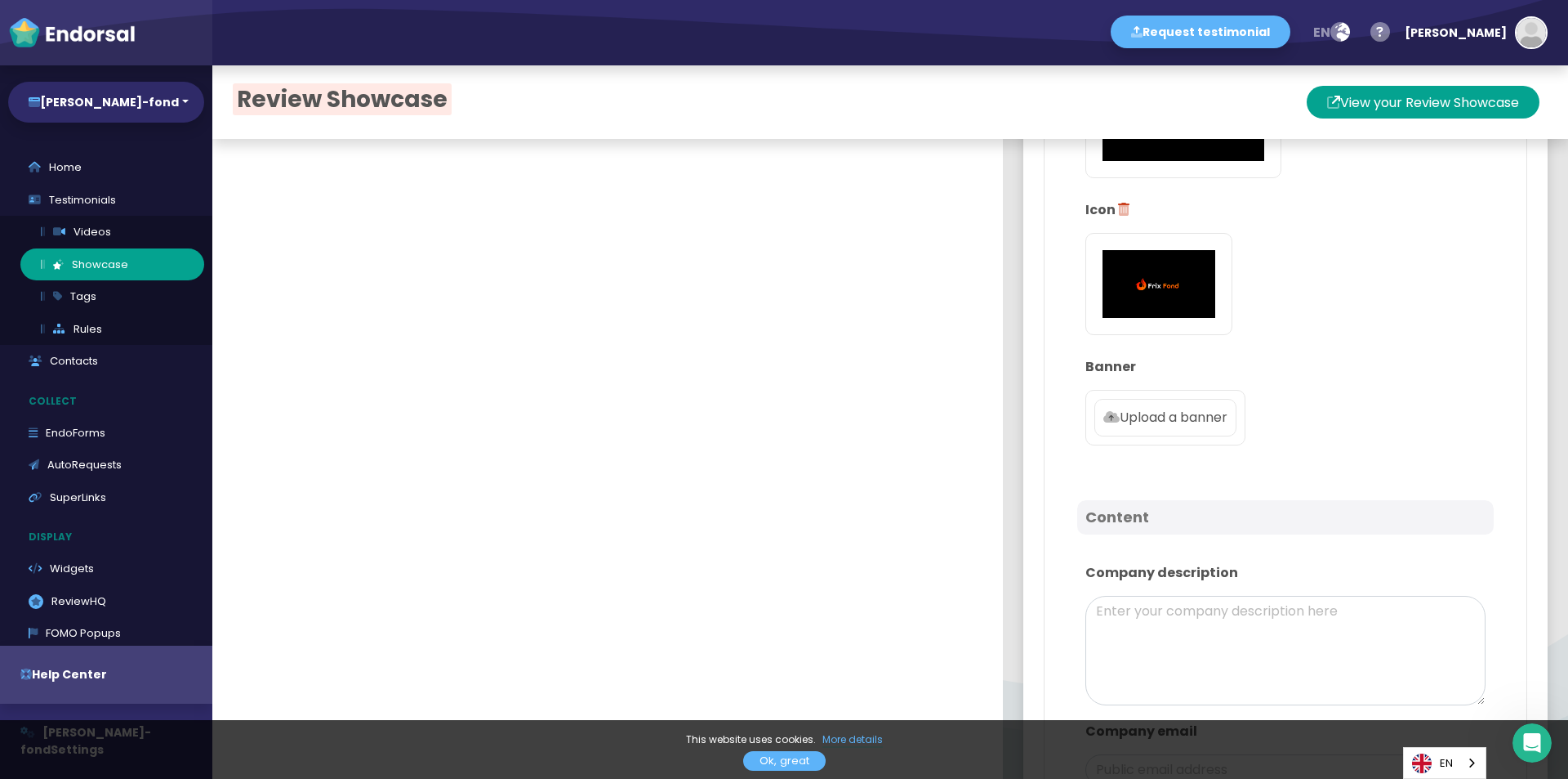
click at [1154, 422] on p "Upload a banner" at bounding box center [1165, 418] width 124 height 19
click at [0, 0] on input "Upload a banner" at bounding box center [0, 0] width 0 height 0
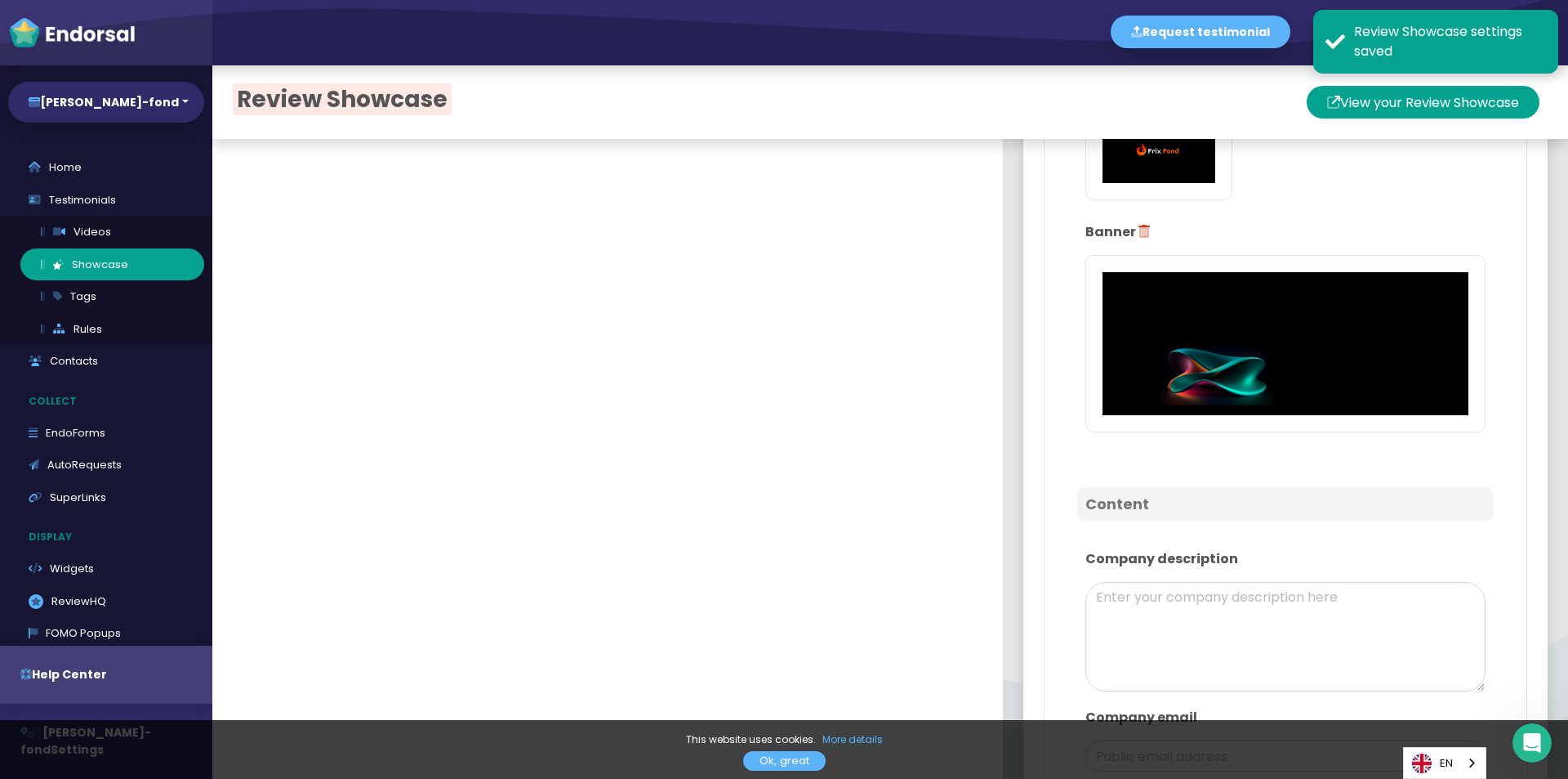
scroll to position [899, 0]
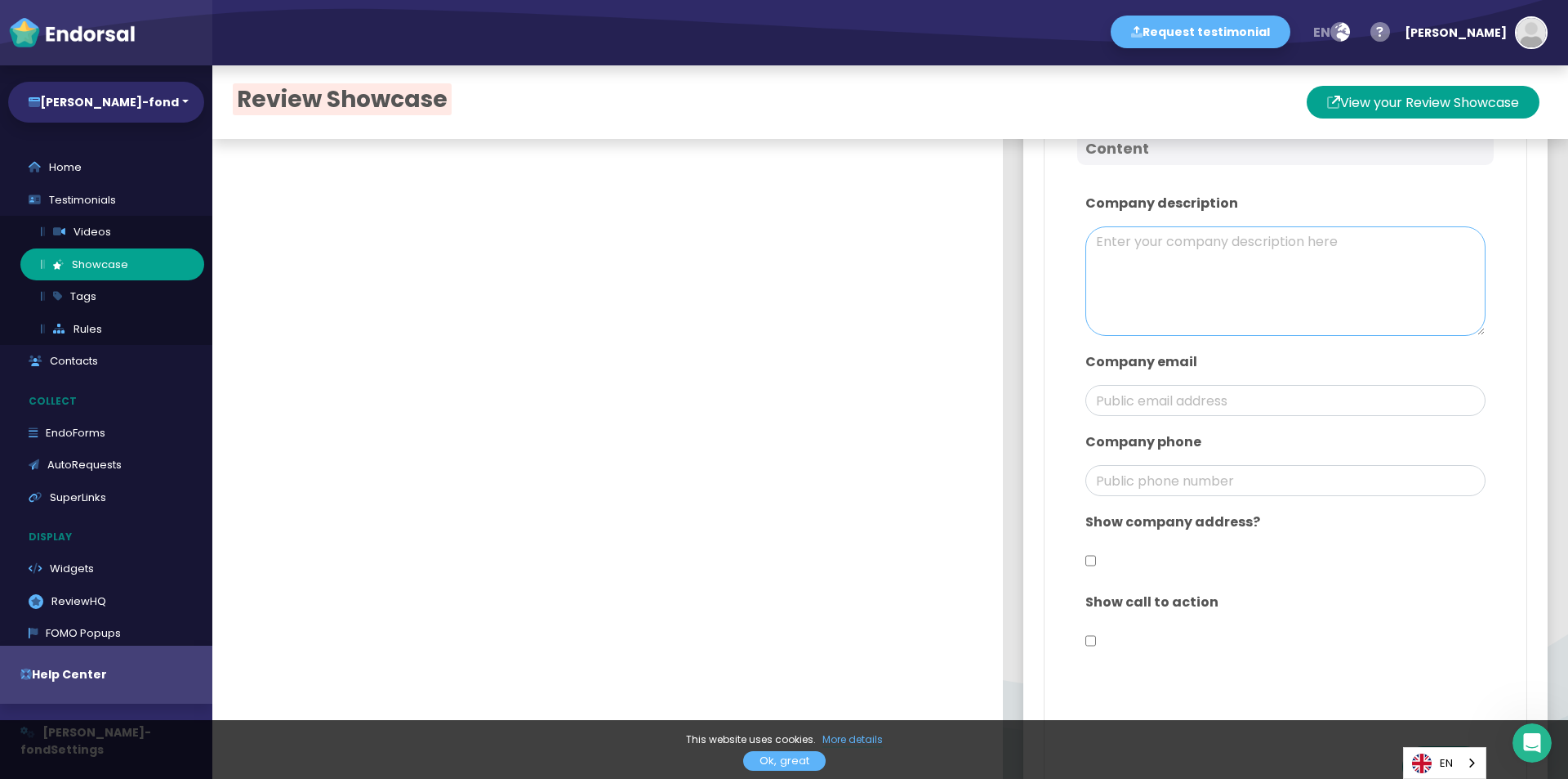
click at [1226, 268] on textarea at bounding box center [1285, 281] width 400 height 109
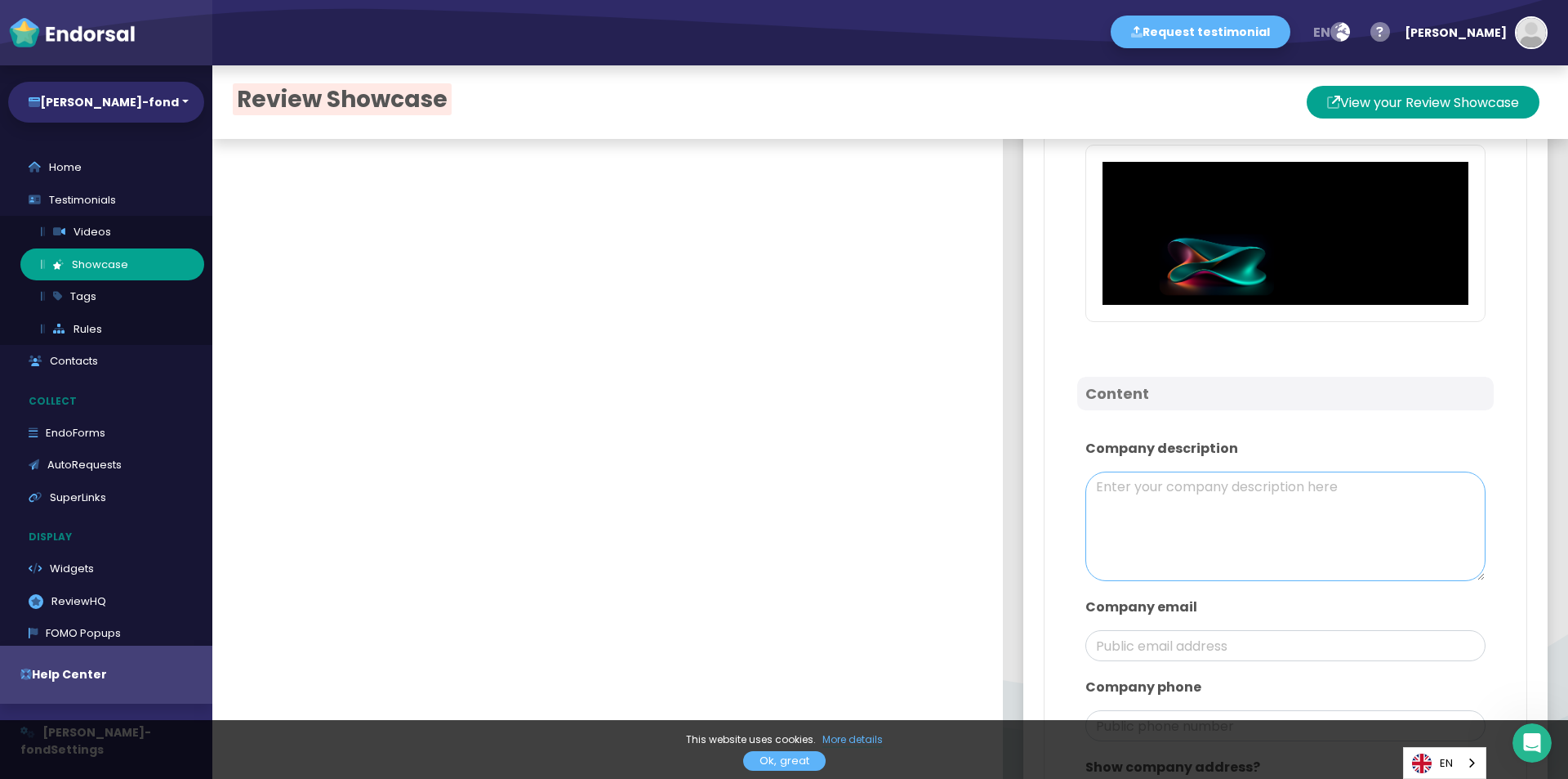
click at [1341, 524] on textarea at bounding box center [1285, 526] width 400 height 109
paste textarea "[PERSON_NAME]-fond is an investment platform offering transparent terms, low fe…"
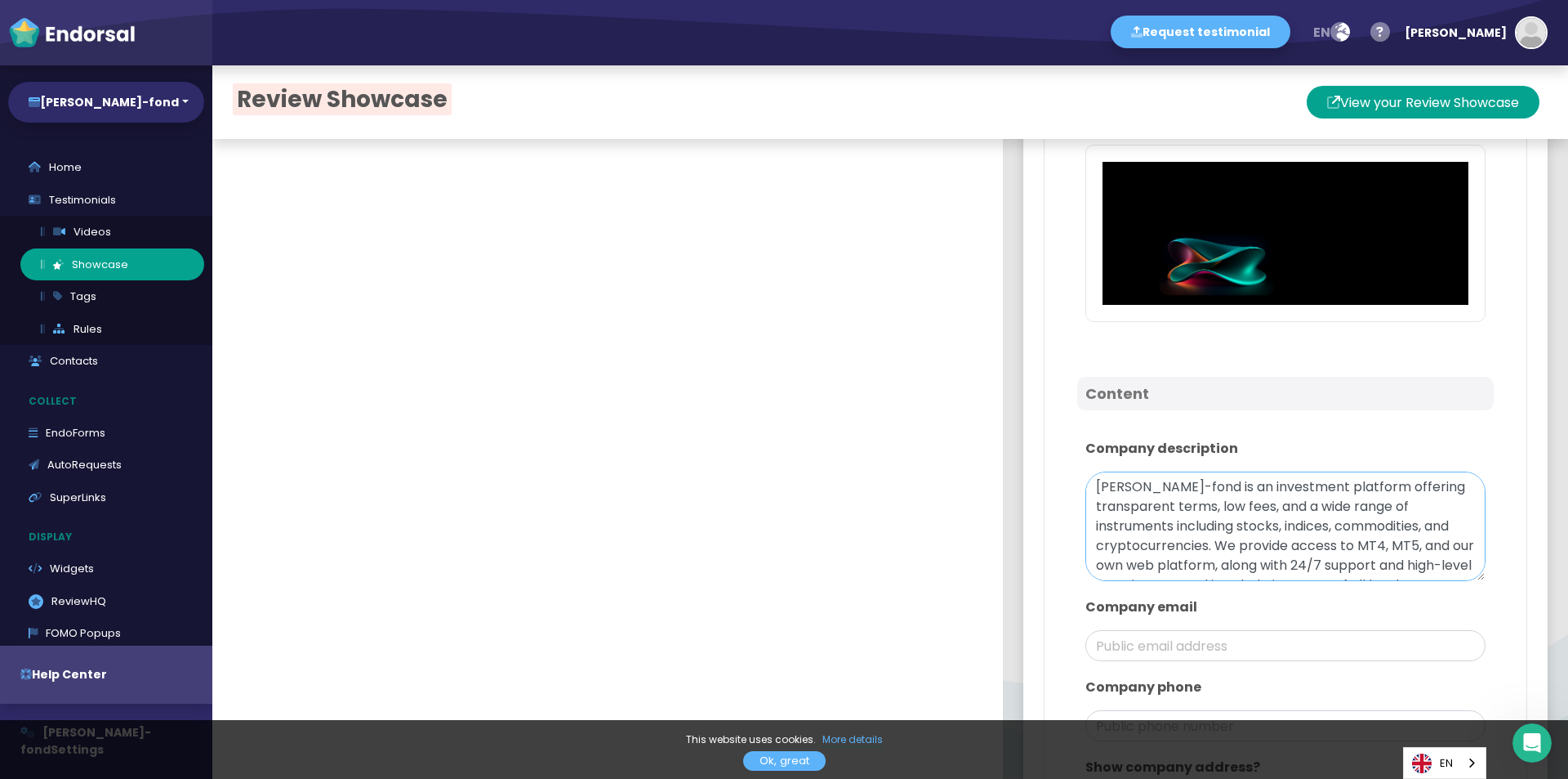
scroll to position [54, 0]
type textarea "[PERSON_NAME]-fond is an investment platform offering transparent terms, low fe…"
click at [1102, 639] on input "email" at bounding box center [1285, 645] width 400 height 31
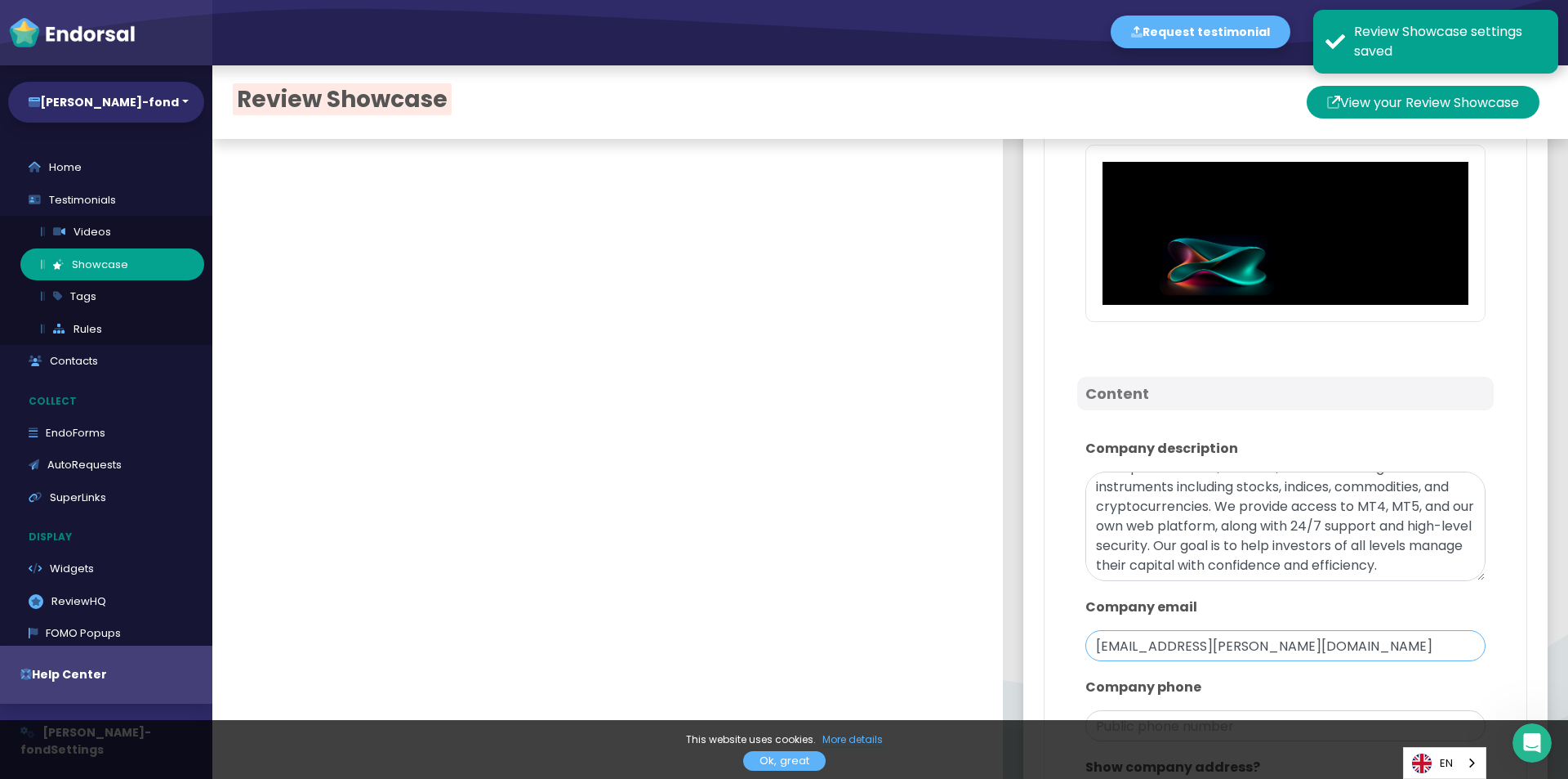
drag, startPoint x: 1149, startPoint y: 645, endPoint x: 1019, endPoint y: 639, distance: 130.1
click at [1024, 639] on div "Setup Review Showcase is ON Design Main color: #F87500 Logo Icon Banner Content…" at bounding box center [1285, 299] width 524 height 1588
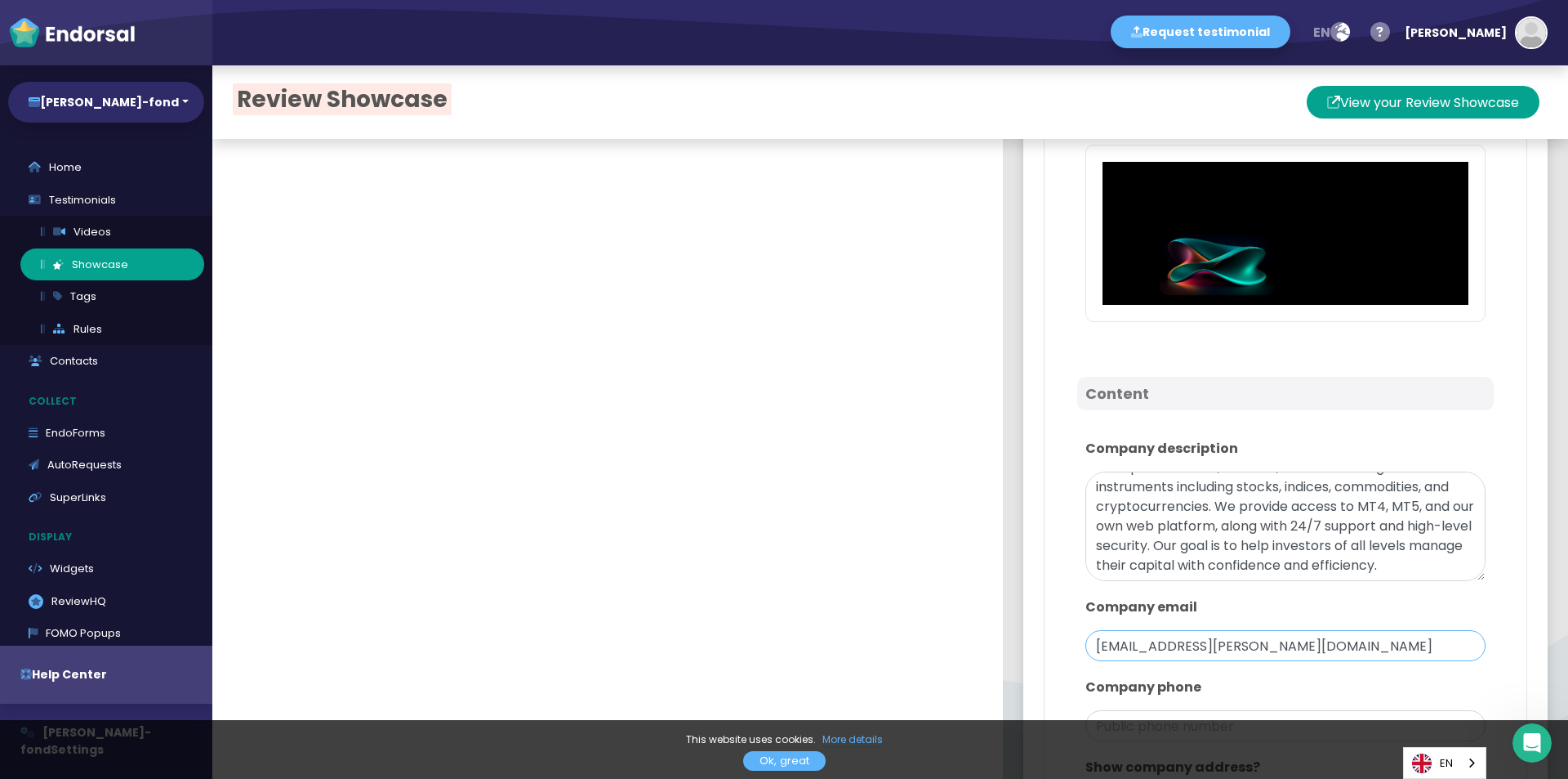
click at [1142, 648] on input "[EMAIL_ADDRESS][PERSON_NAME][DOMAIN_NAME]" at bounding box center [1285, 645] width 400 height 31
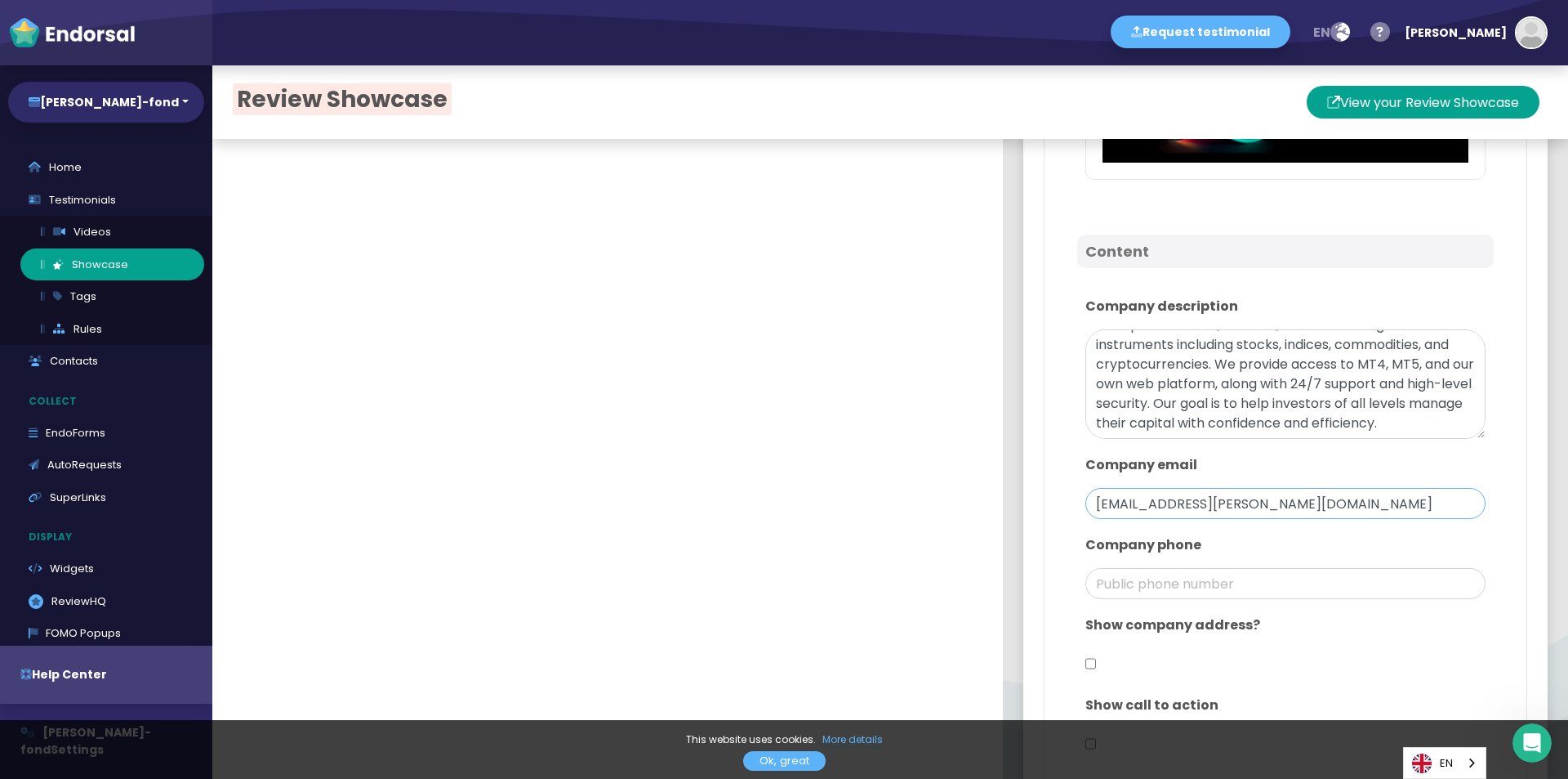
scroll to position [981, 0]
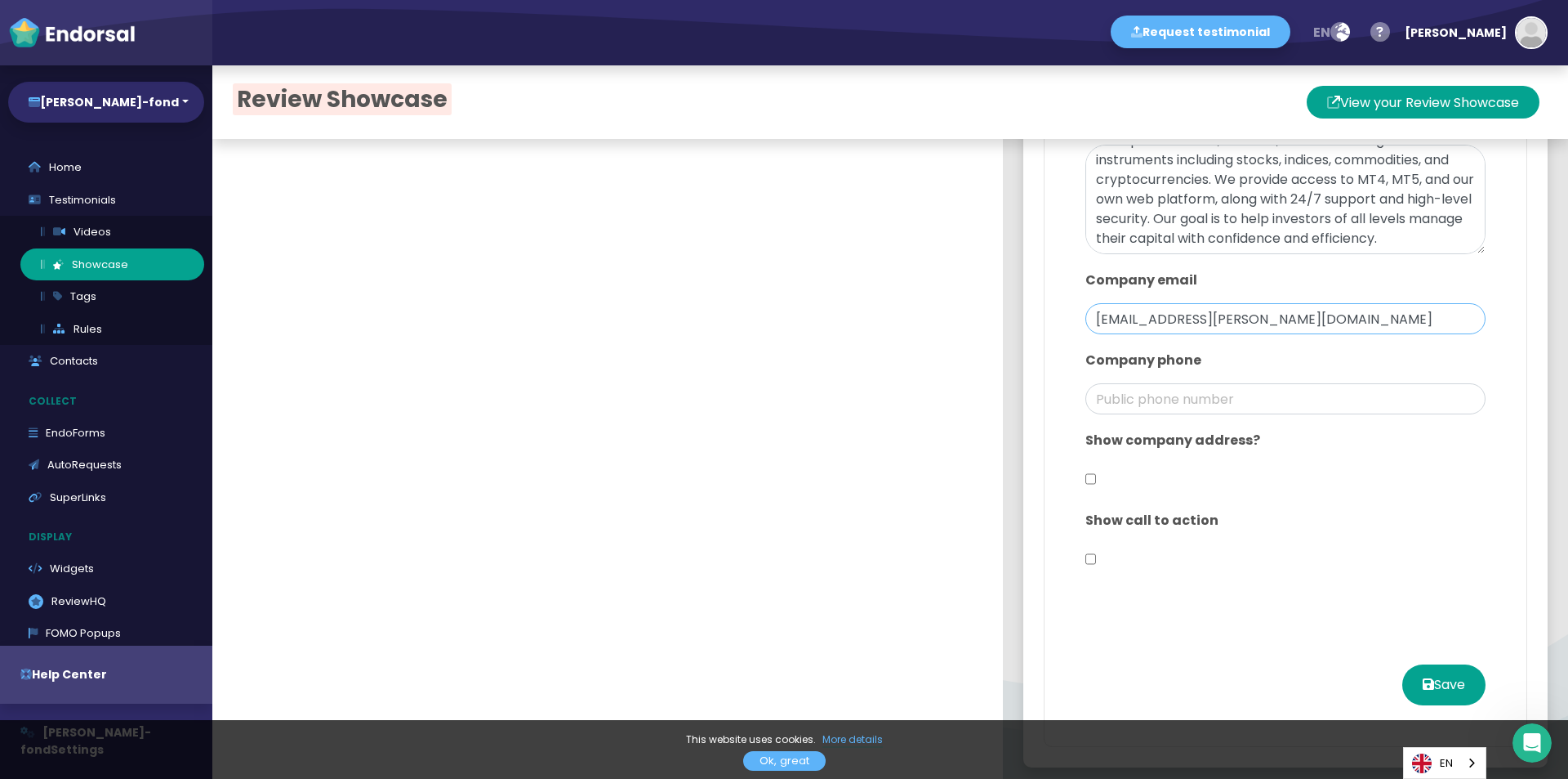
type input "[EMAIL_ADDRESS][PERSON_NAME][DOMAIN_NAME]"
click at [1086, 474] on input "checkbox" at bounding box center [1091, 479] width 11 height 31
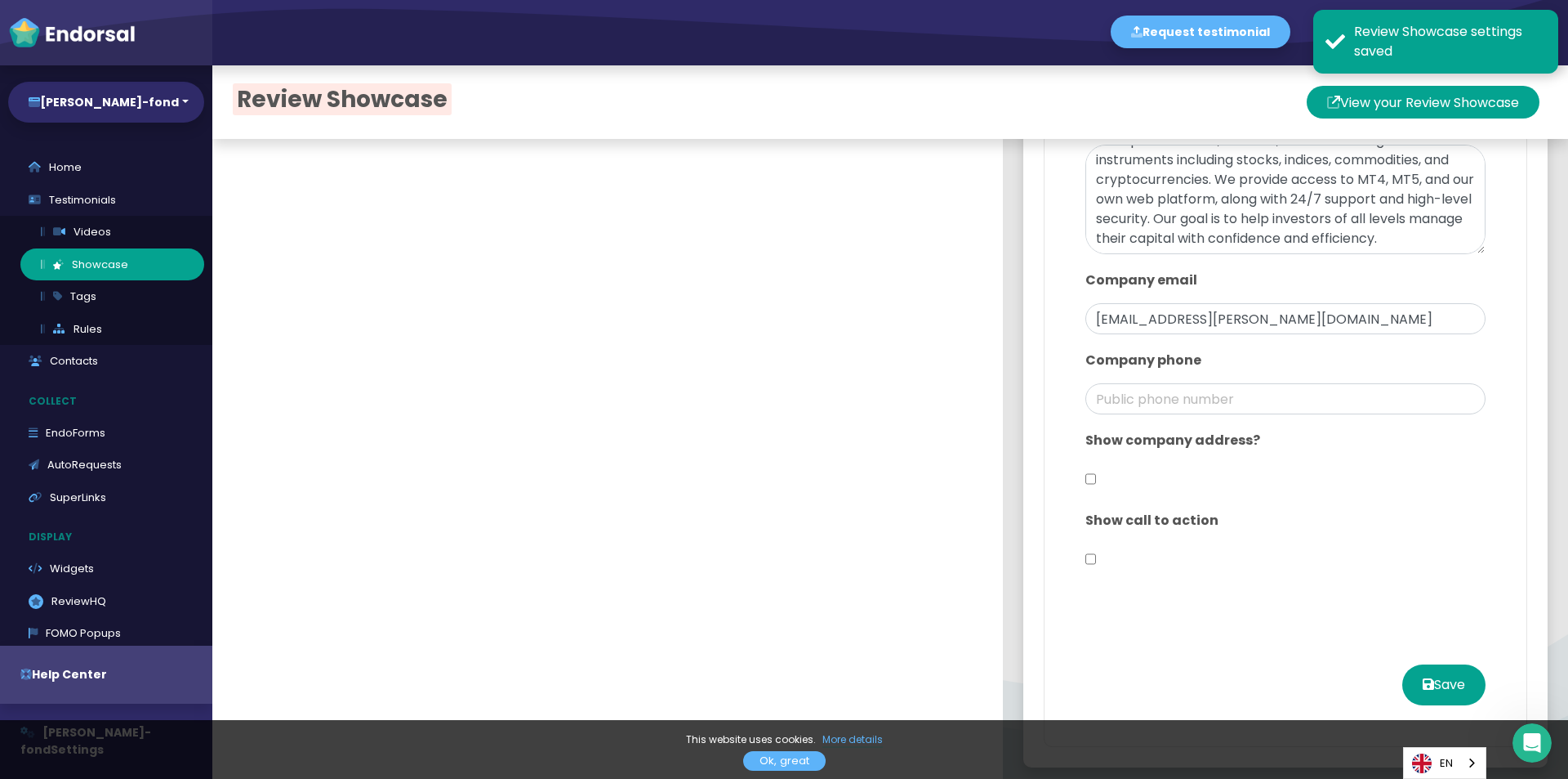
checkbox input "true"
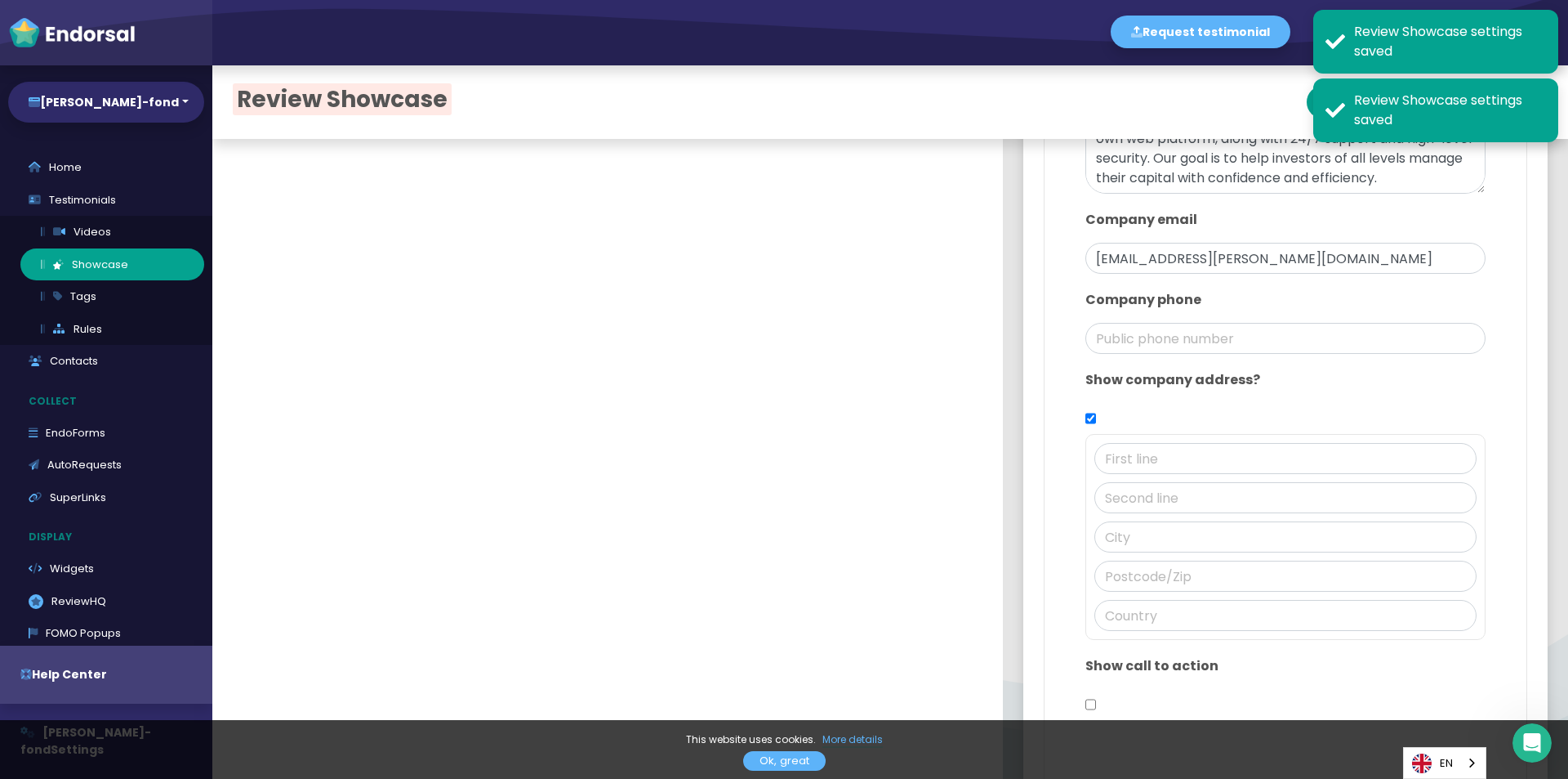
scroll to position [1192, 0]
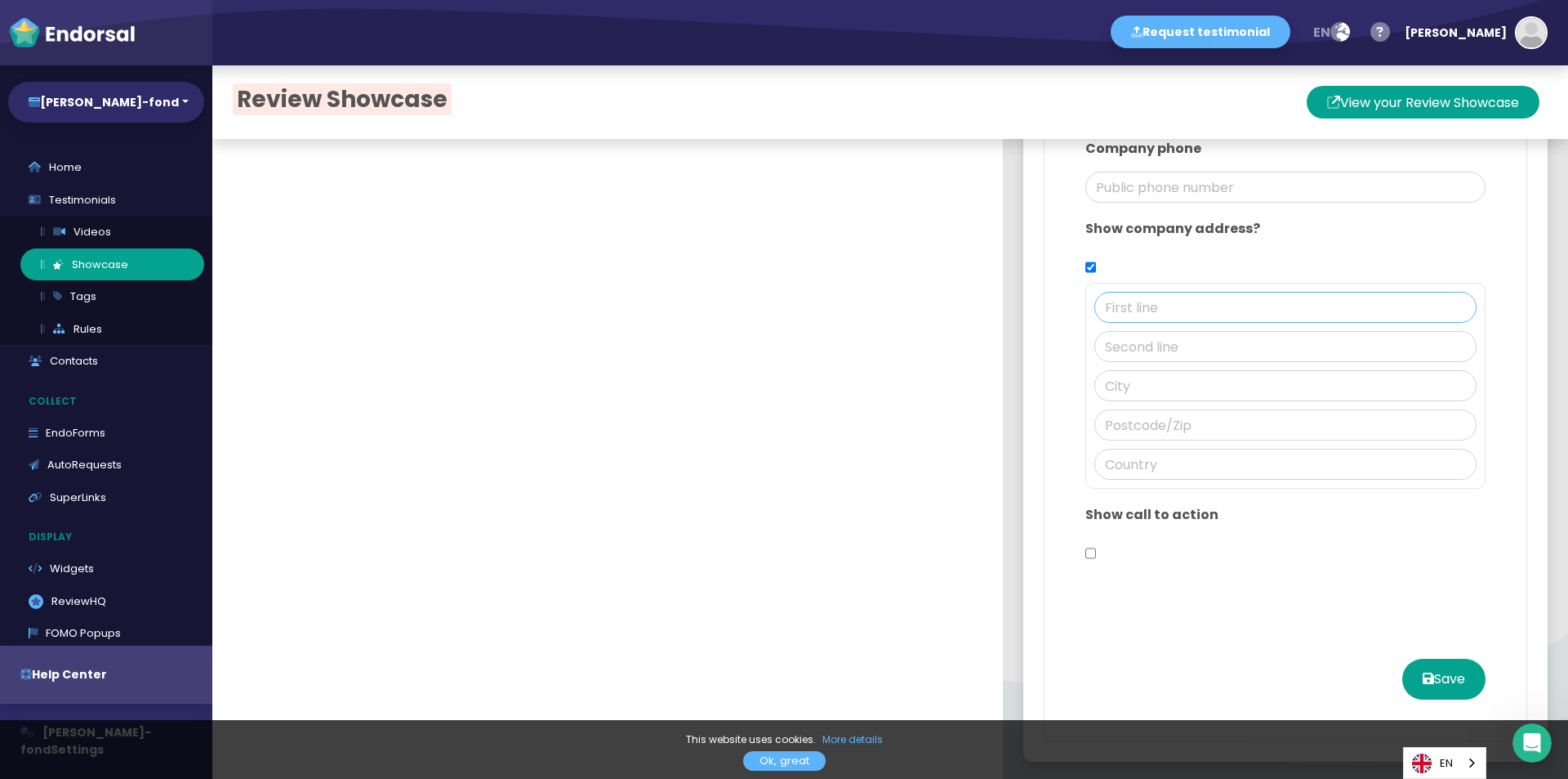
click at [1150, 310] on input "text" at bounding box center [1285, 307] width 383 height 31
paste input "[GEOGRAPHIC_DATA], 60311"
type input "[GEOGRAPHIC_DATA], 60311"
drag, startPoint x: 1216, startPoint y: 307, endPoint x: 1078, endPoint y: 303, distance: 138.1
click at [1086, 303] on div "[GEOGRAPHIC_DATA], 60311" at bounding box center [1285, 386] width 400 height 206
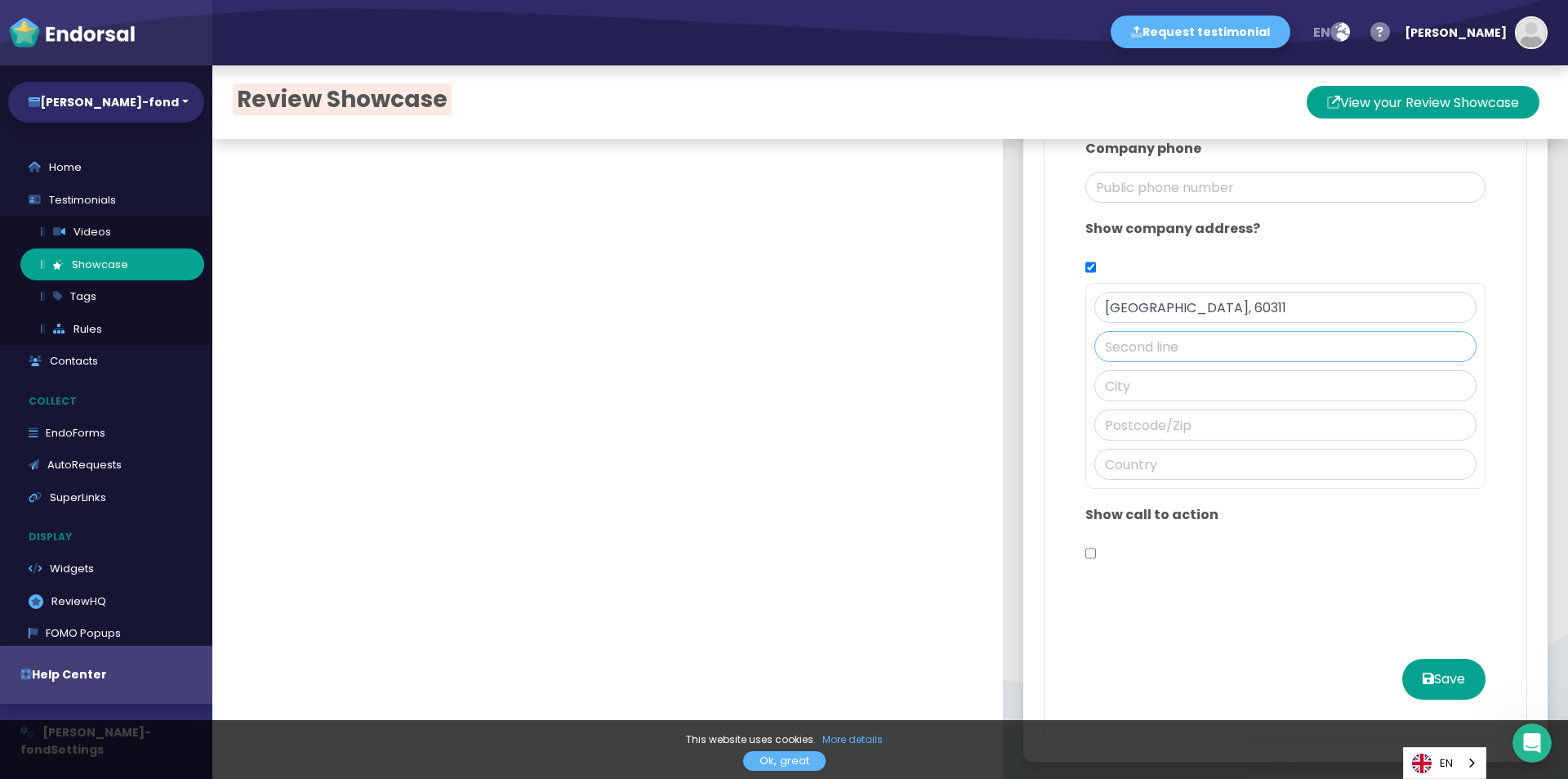
click at [1095, 332] on input "text" at bounding box center [1285, 347] width 383 height 31
paste input "[STREET_ADDRESS]"
type input "[STREET_ADDRESS]"
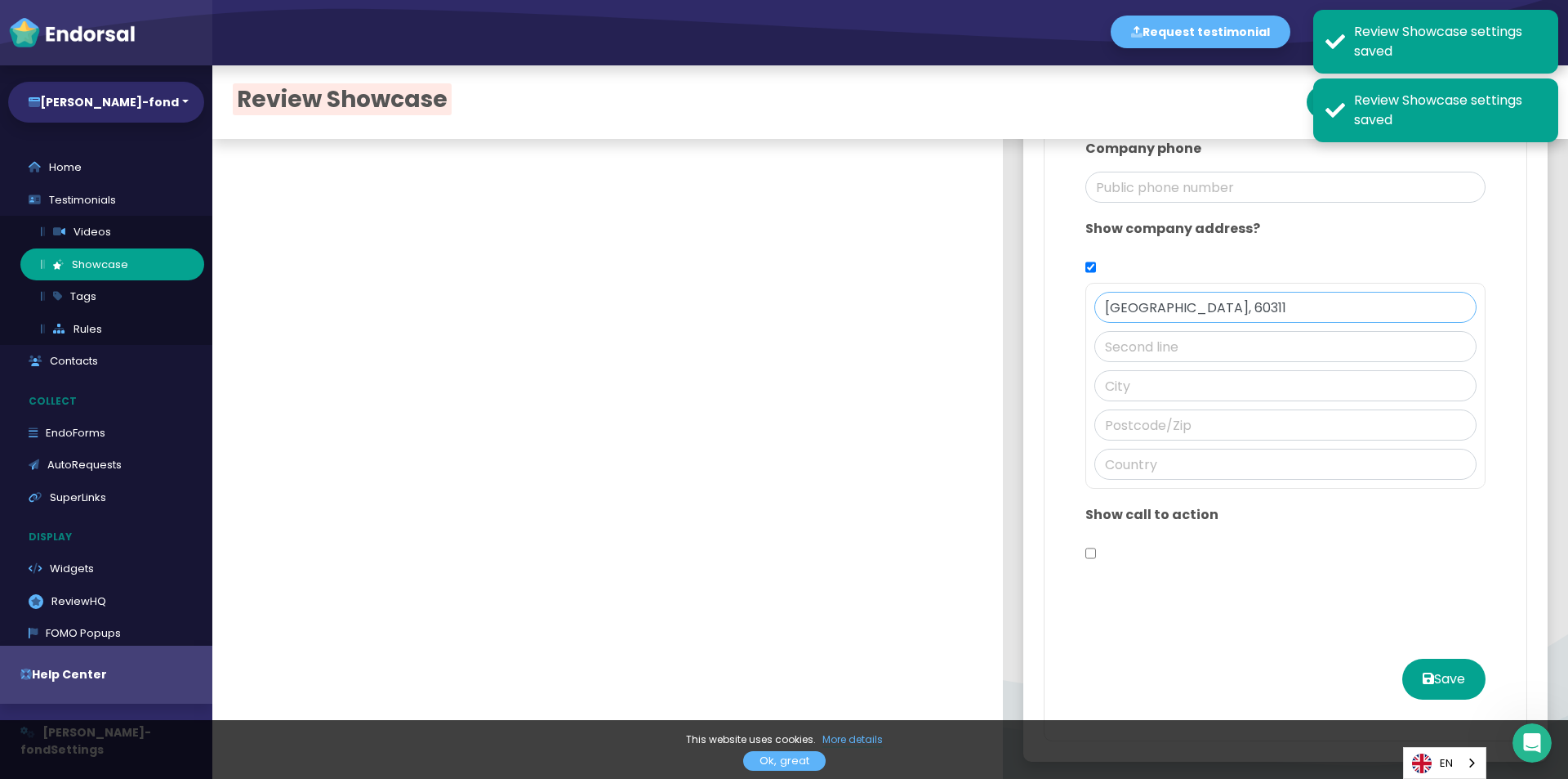
drag, startPoint x: 1198, startPoint y: 307, endPoint x: 1156, endPoint y: 309, distance: 42.0
click at [1156, 309] on input "[GEOGRAPHIC_DATA], 60311" at bounding box center [1285, 307] width 383 height 31
click at [1126, 423] on input "text" at bounding box center [1285, 424] width 383 height 31
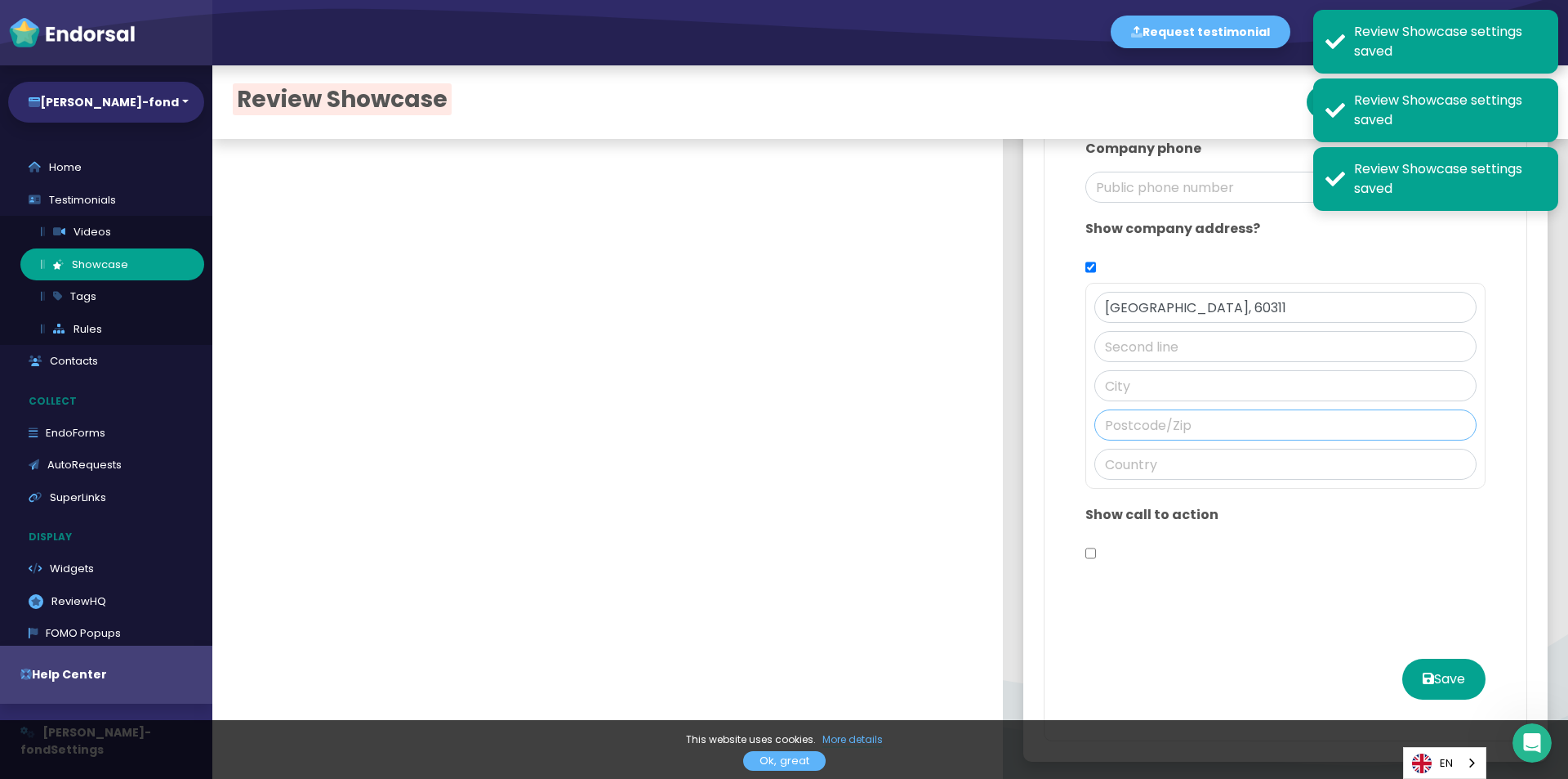
paste input "60311"
type input "60311"
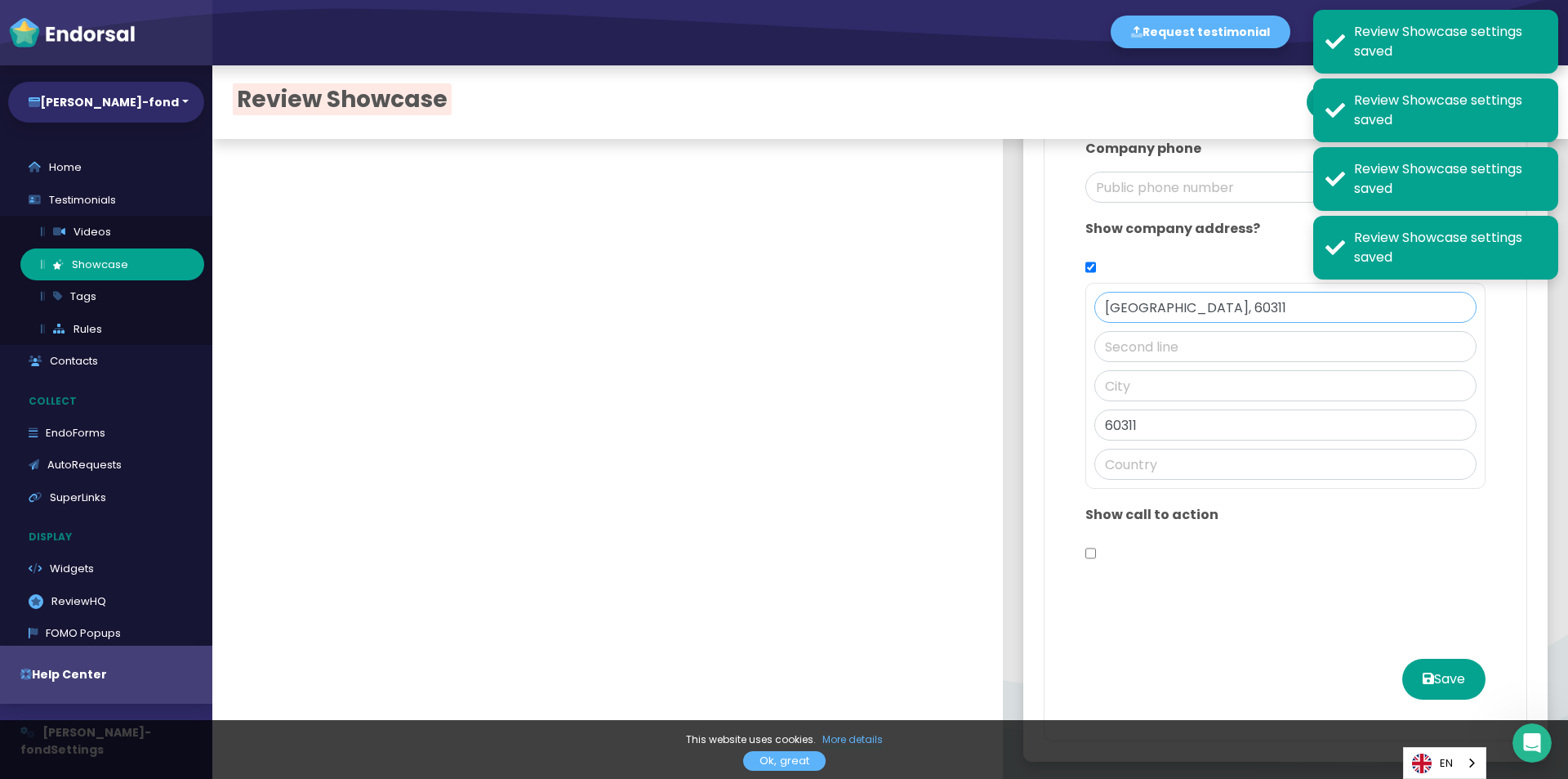
drag, startPoint x: 1147, startPoint y: 307, endPoint x: 1071, endPoint y: 305, distance: 76.0
click at [1086, 305] on div "[GEOGRAPHIC_DATA], 60311 60311" at bounding box center [1285, 386] width 400 height 206
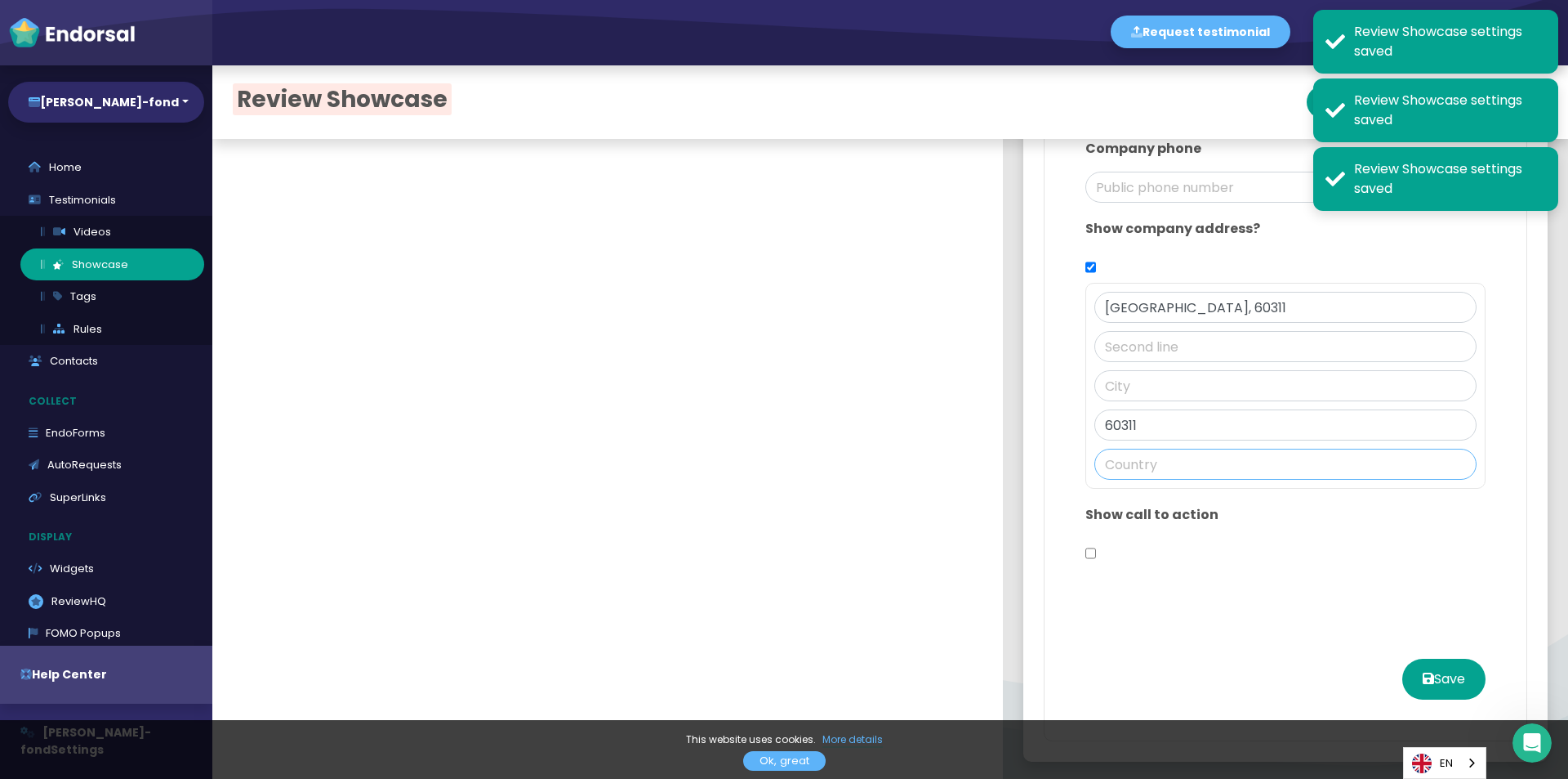
click at [1115, 468] on input "text" at bounding box center [1285, 464] width 383 height 31
click at [1094, 384] on input "text" at bounding box center [1285, 386] width 383 height 31
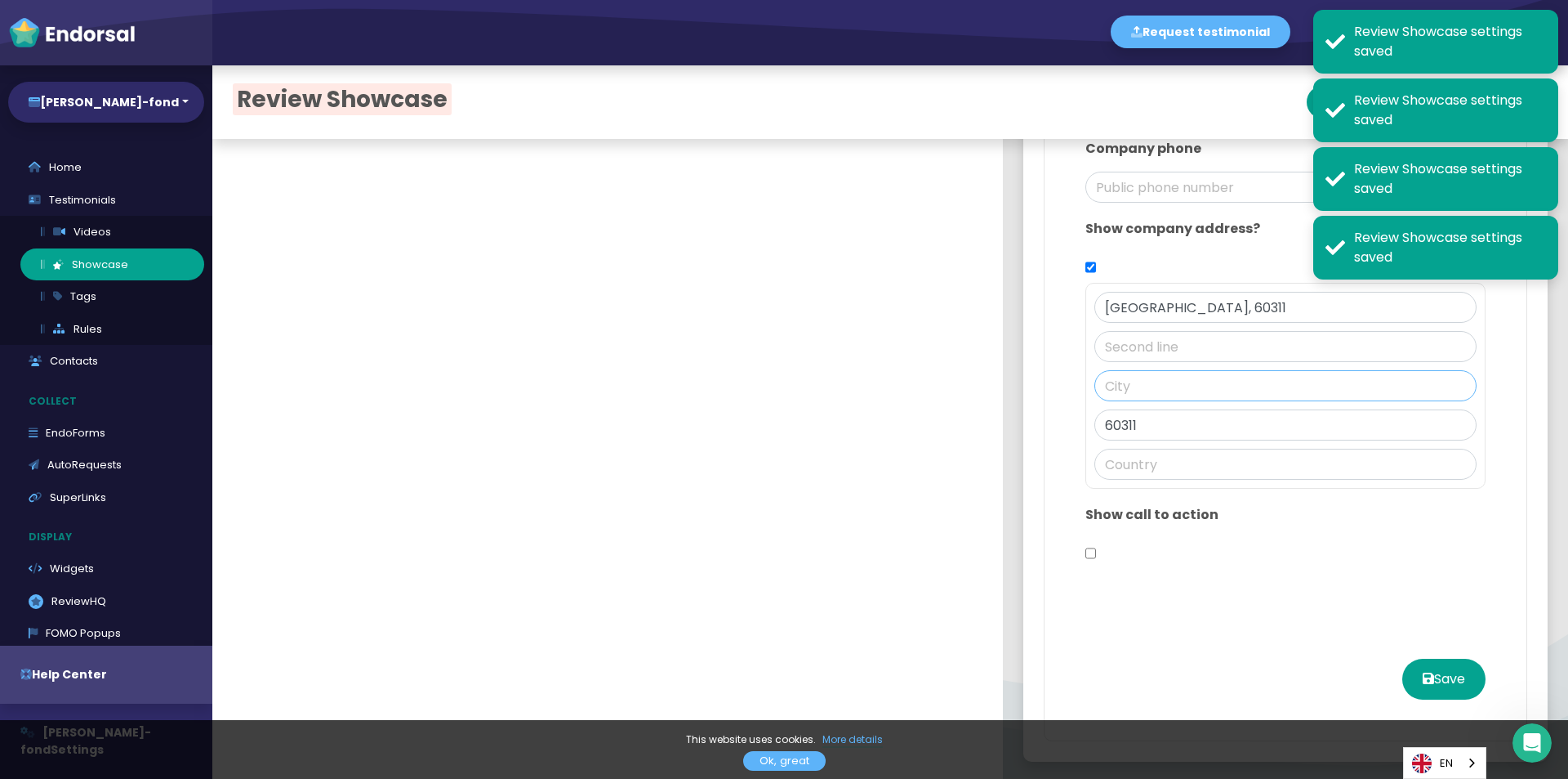
paste input "[GEOGRAPHIC_DATA]"
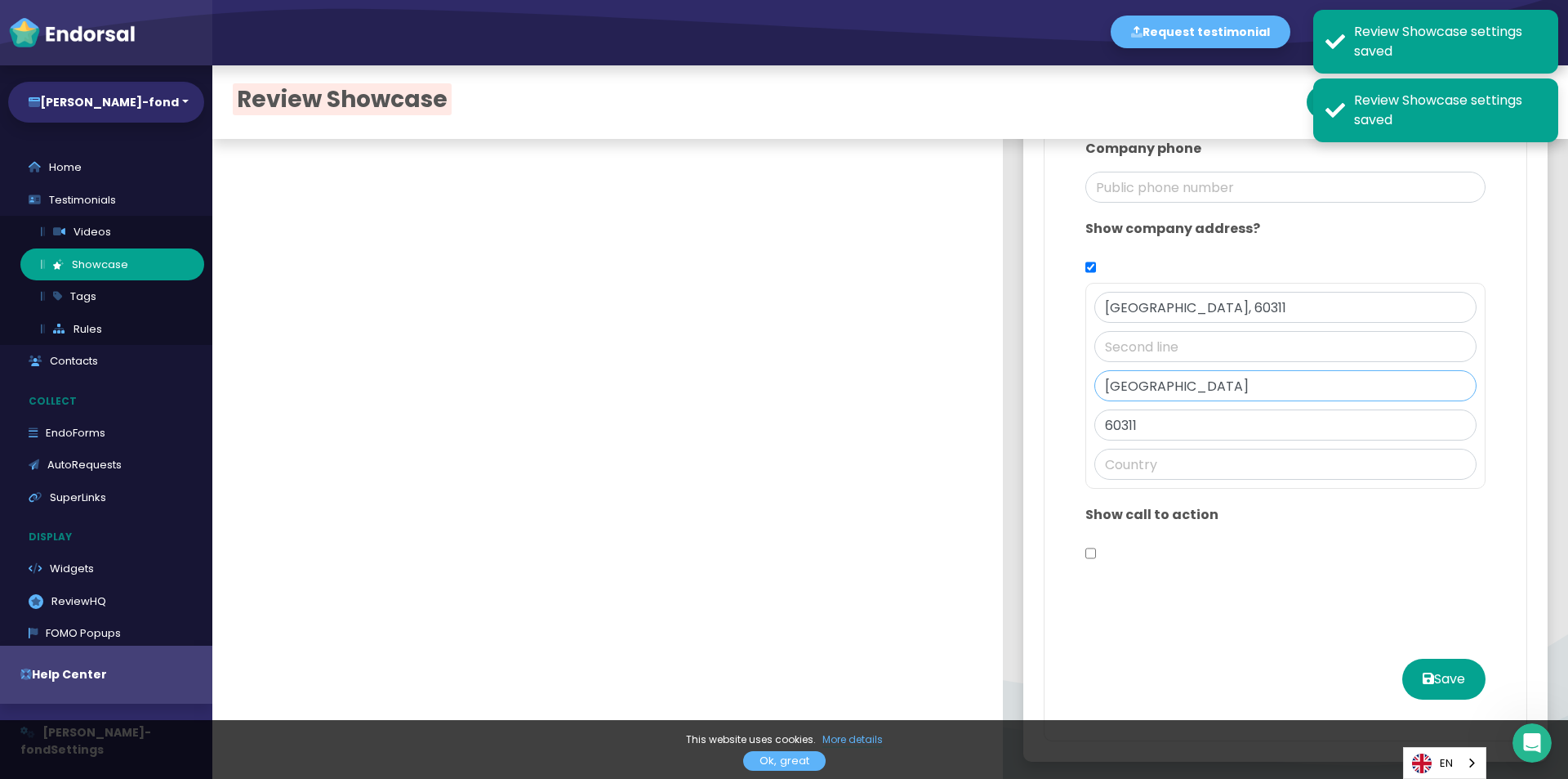
type input "[GEOGRAPHIC_DATA][PERSON_NAME]"
type input "[GEOGRAPHIC_DATA]"
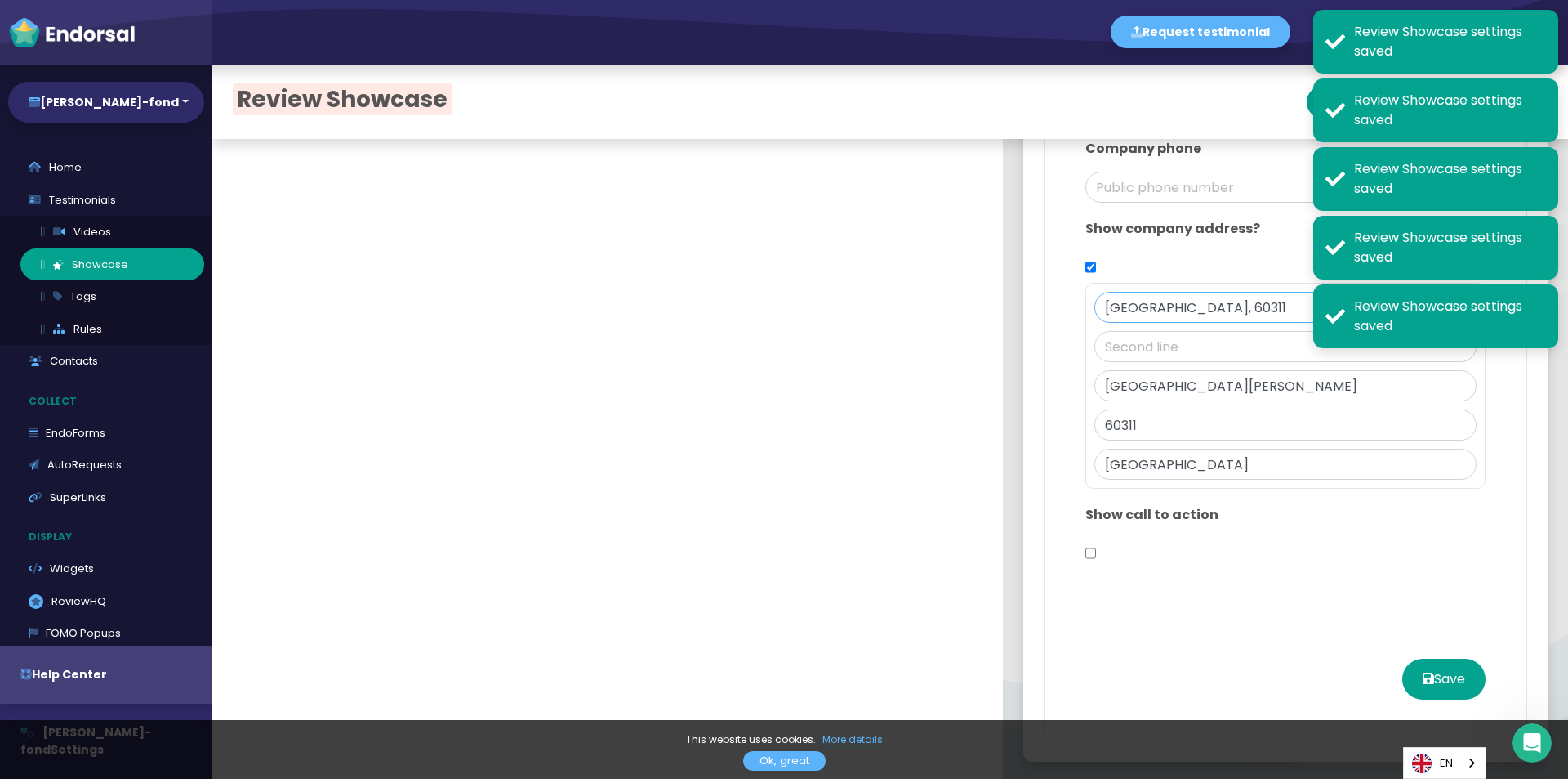
drag, startPoint x: 1203, startPoint y: 308, endPoint x: 1034, endPoint y: 306, distance: 169.0
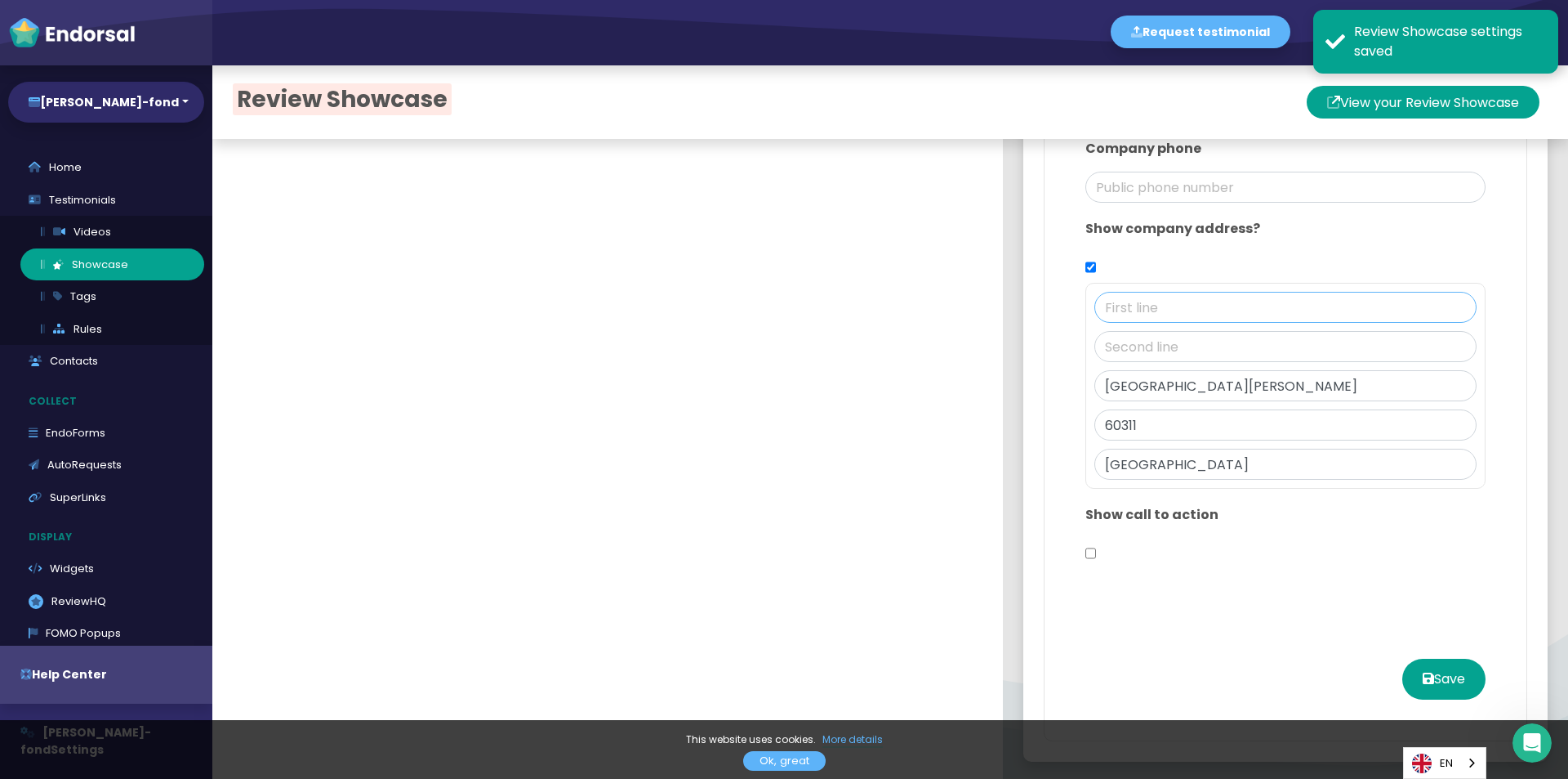
click at [1175, 318] on input "text" at bounding box center [1285, 307] width 383 height 31
paste input "[STREET_ADDRESS],"
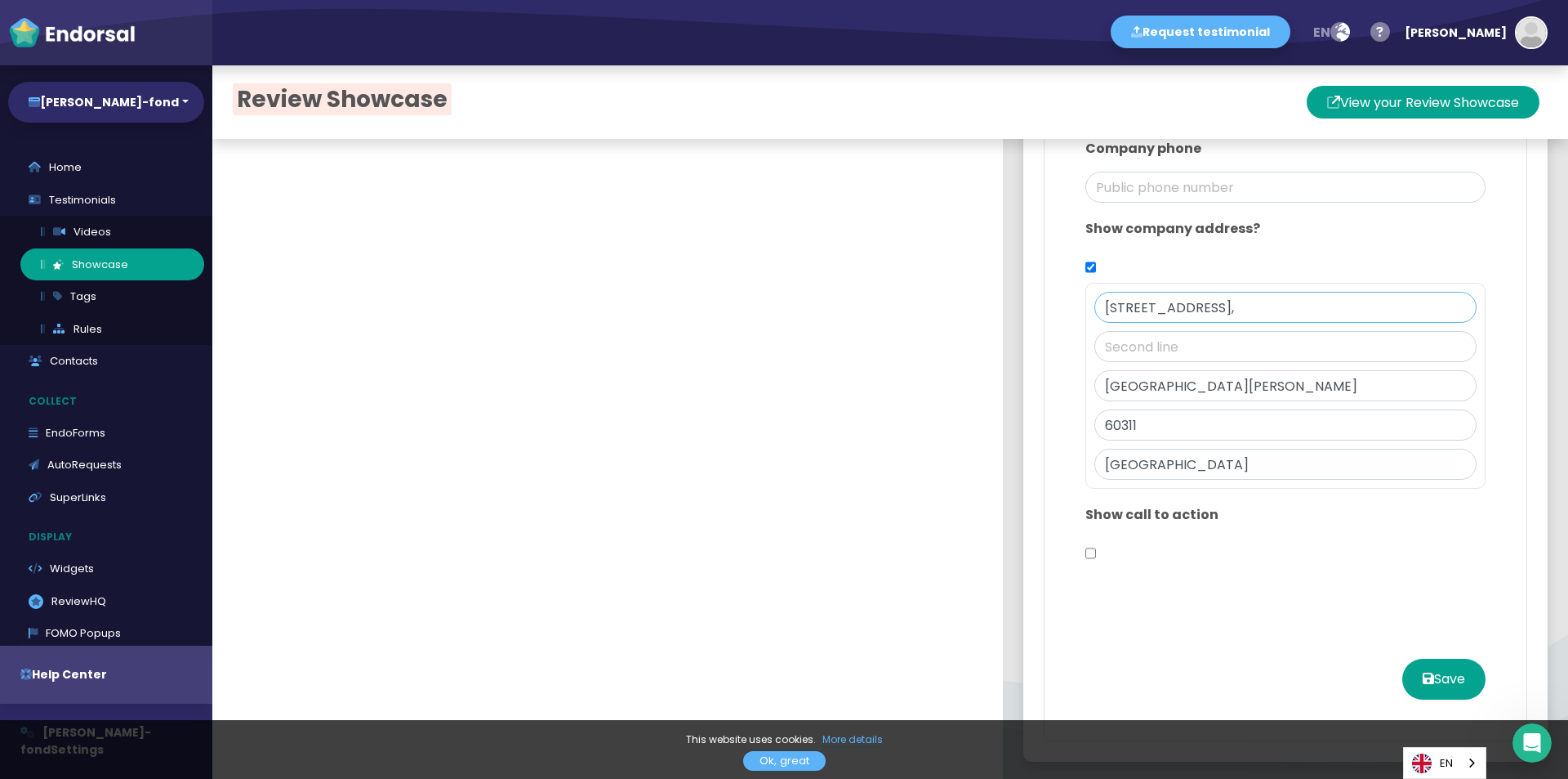
type input "[STREET_ADDRESS],"
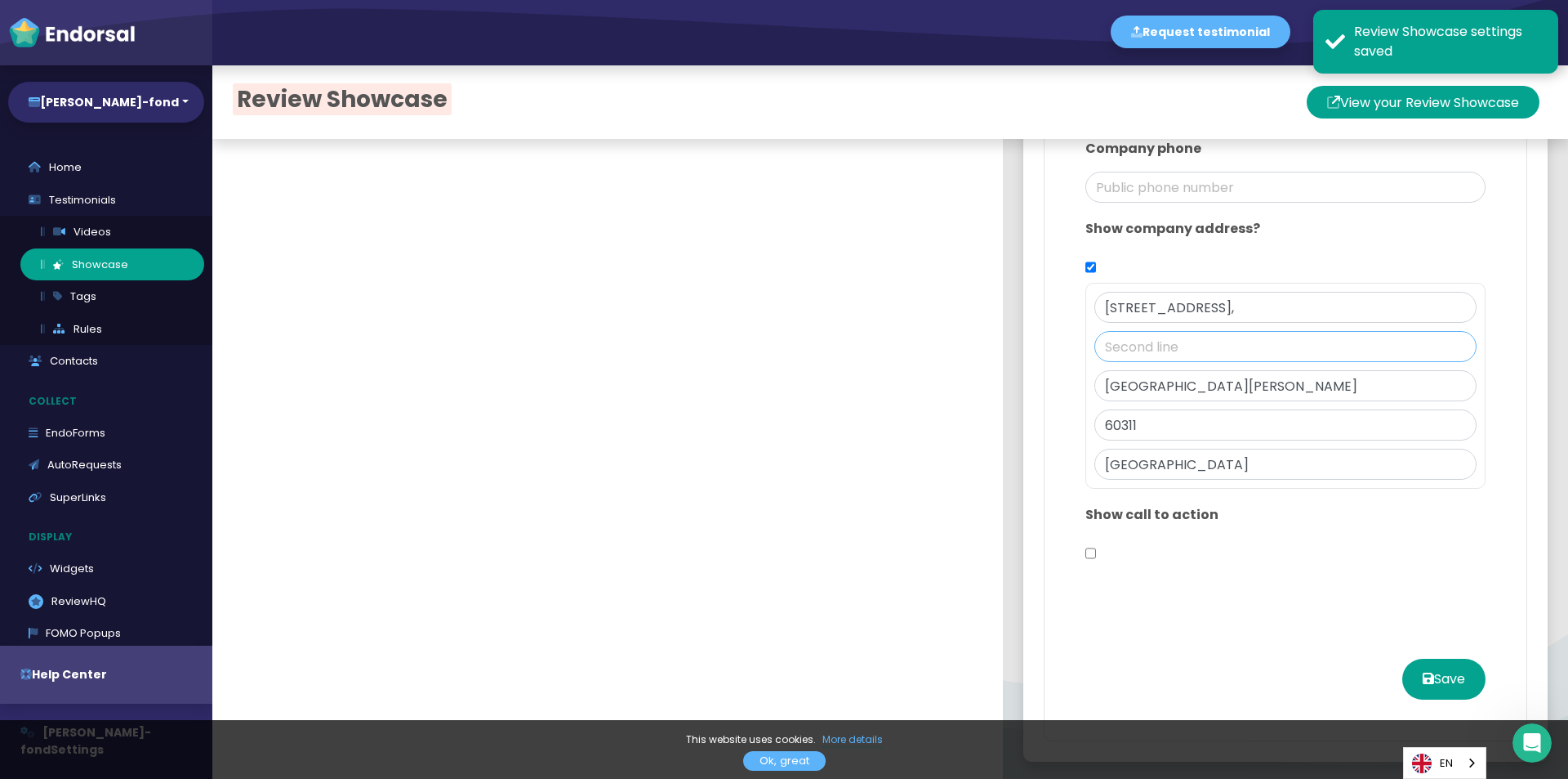
click at [1160, 349] on input "text" at bounding box center [1285, 347] width 383 height 31
paste input "Office 499"
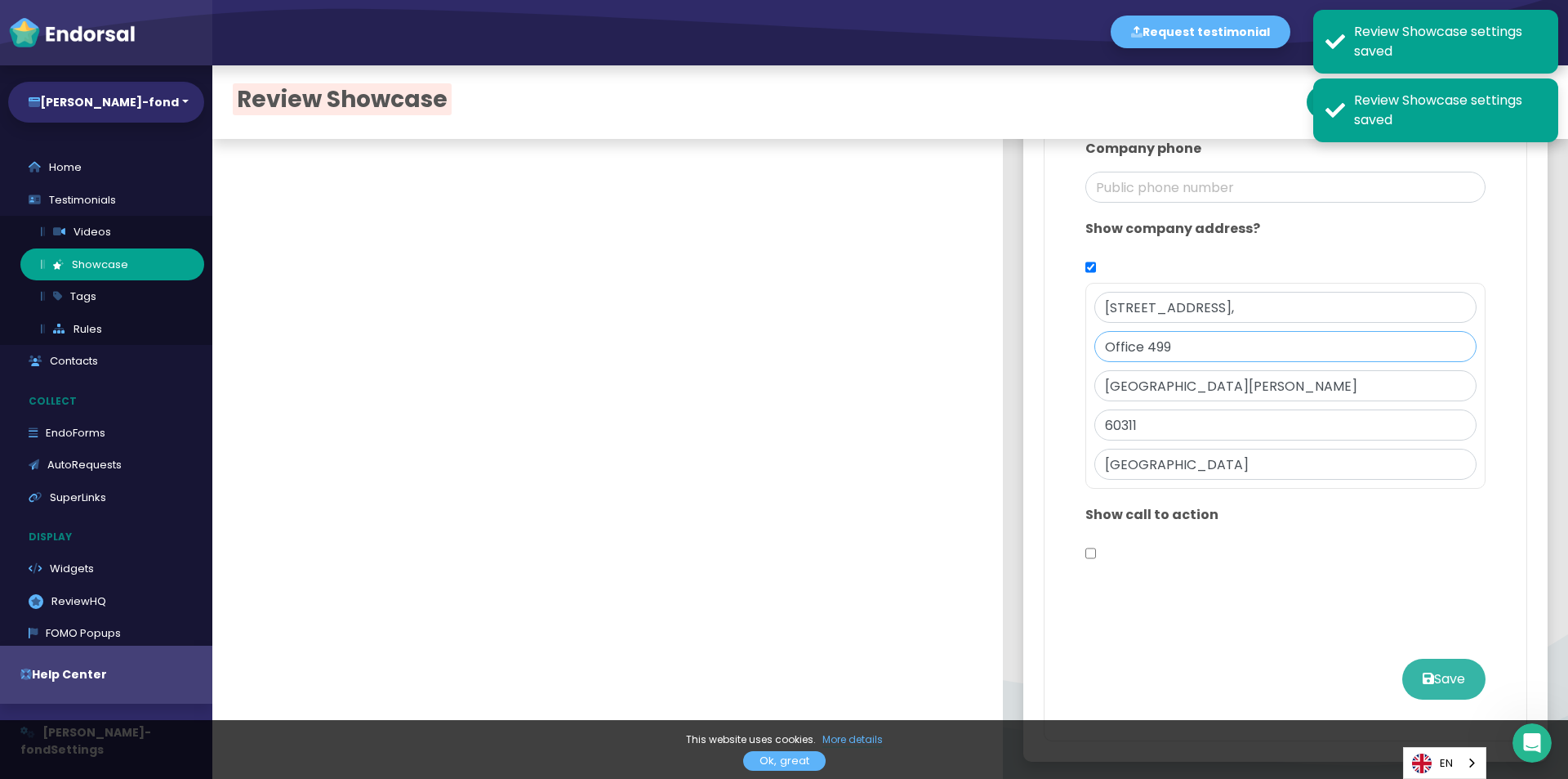
type input "Office 499"
click at [1443, 683] on button "Save" at bounding box center [1444, 679] width 83 height 41
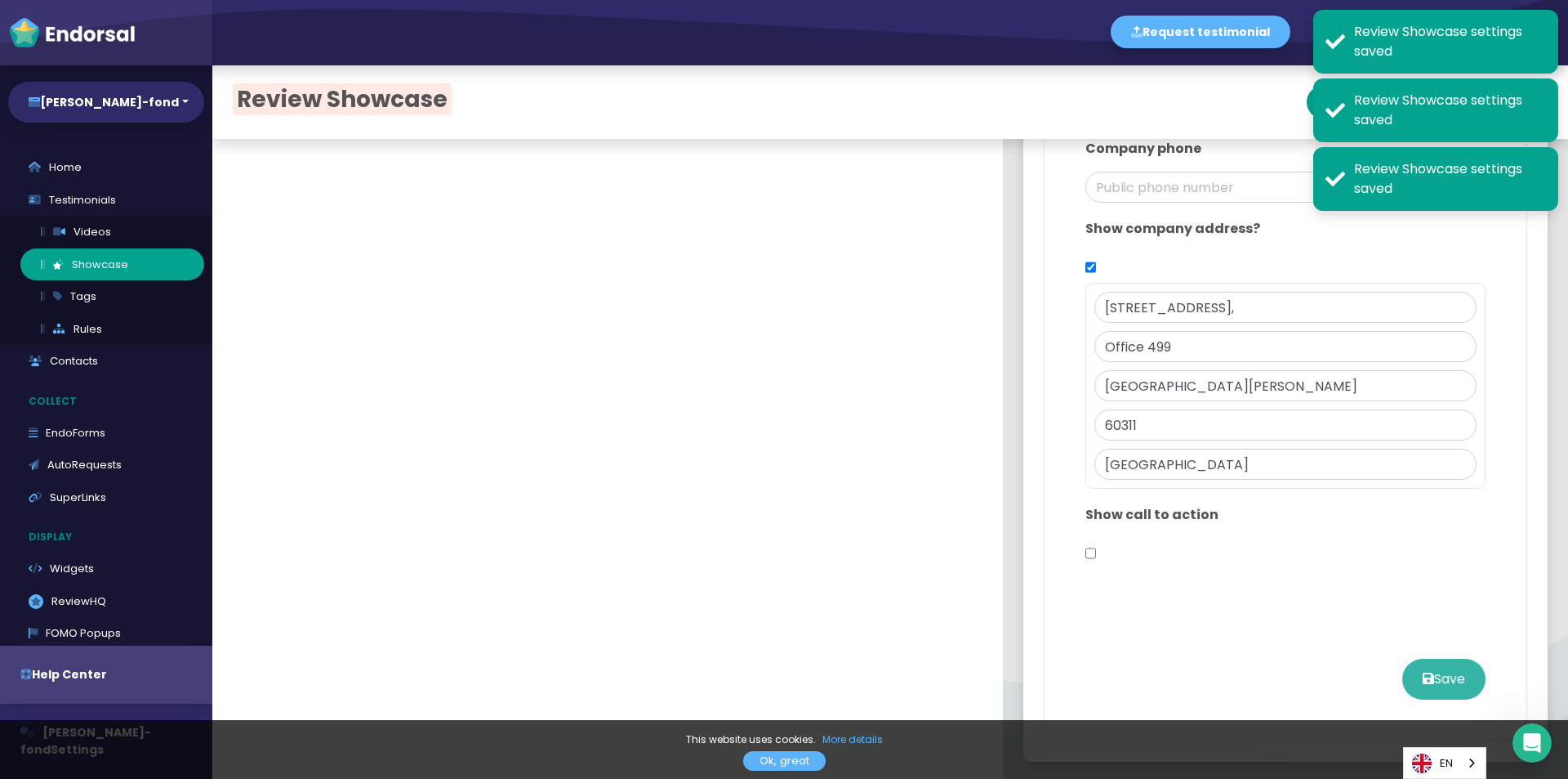
click at [1429, 676] on button "Save" at bounding box center [1444, 679] width 83 height 41
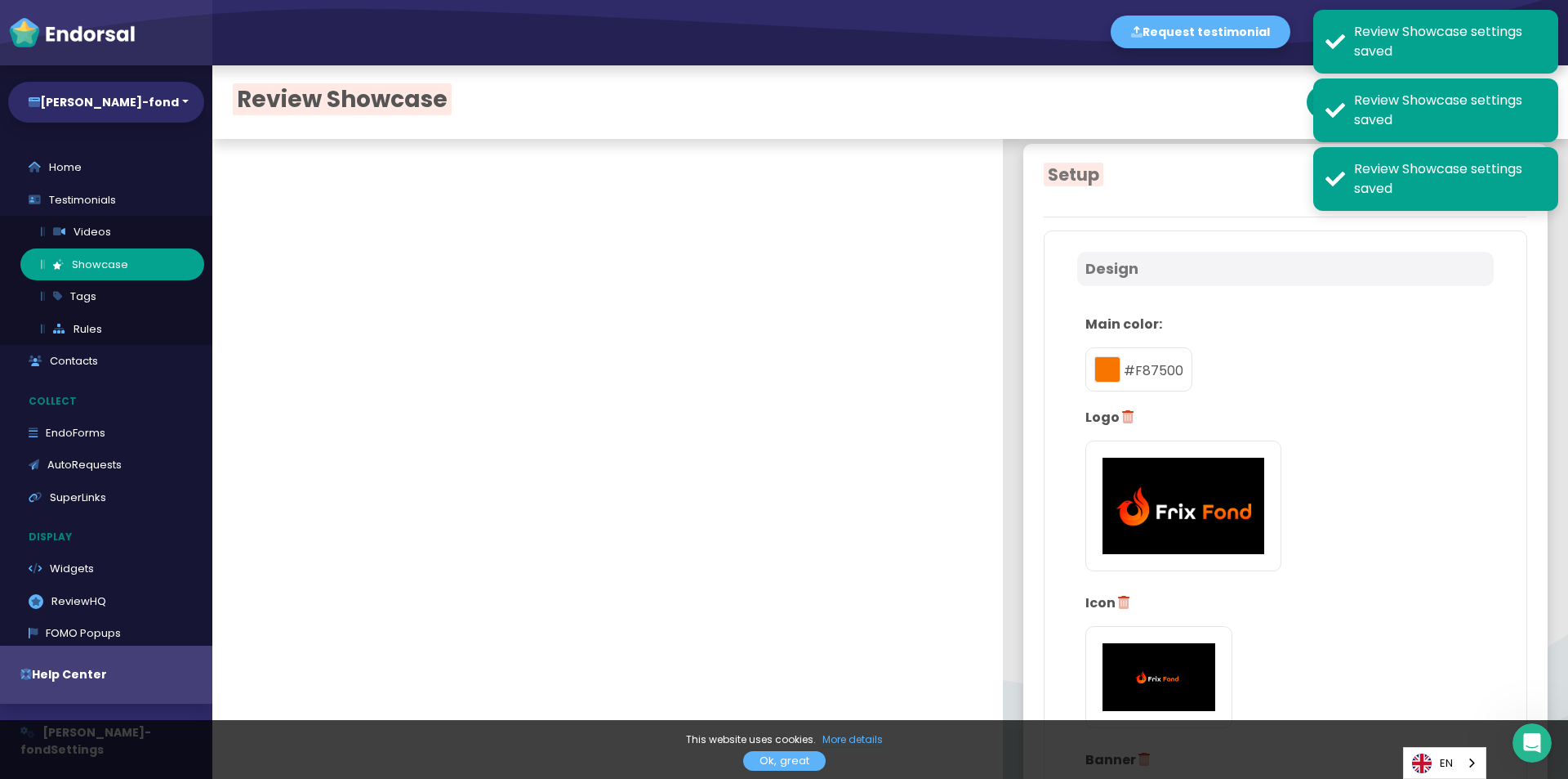
scroll to position [0, 0]
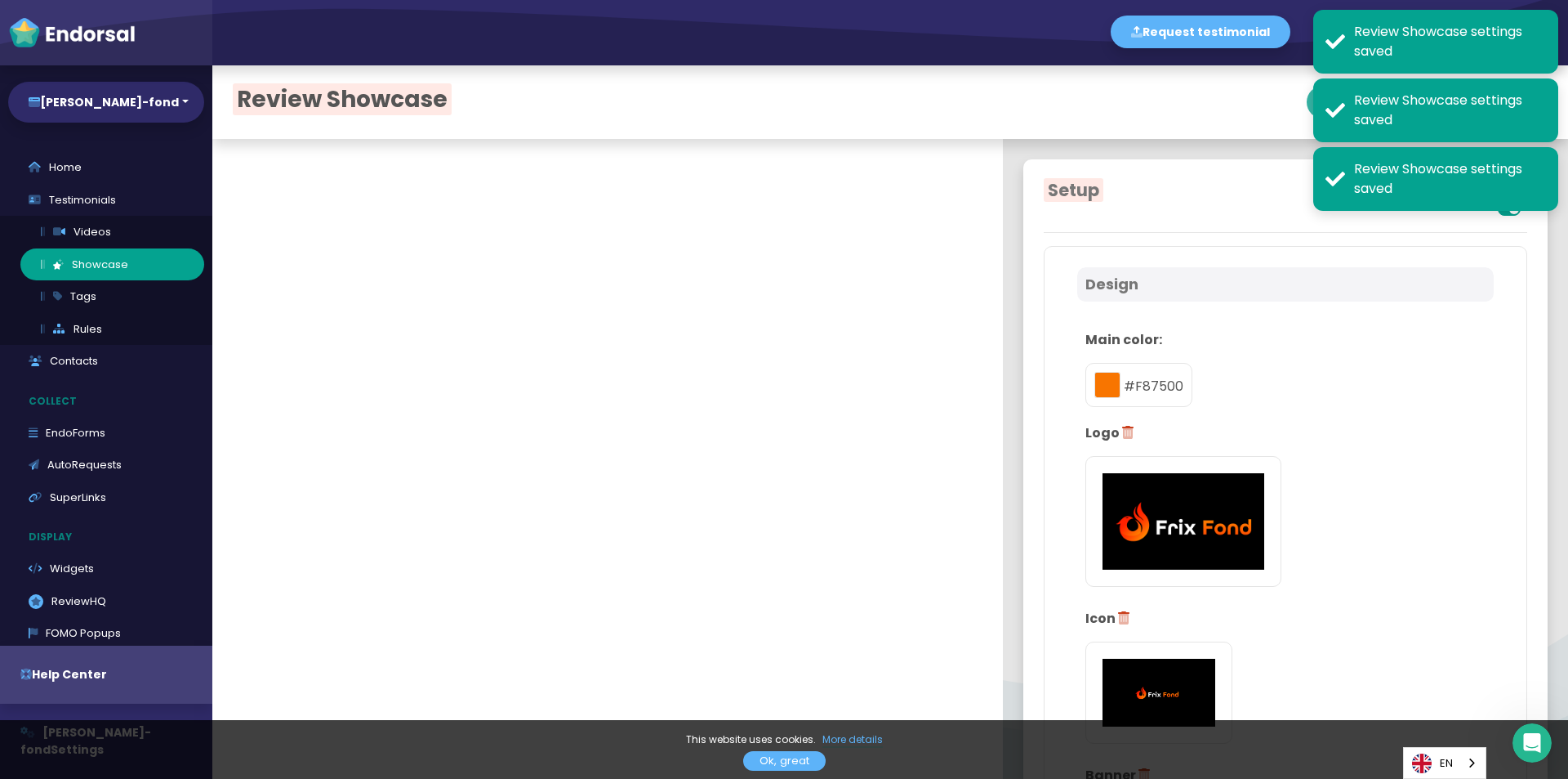
click at [1327, 97] on icon at bounding box center [1333, 103] width 13 height 33
